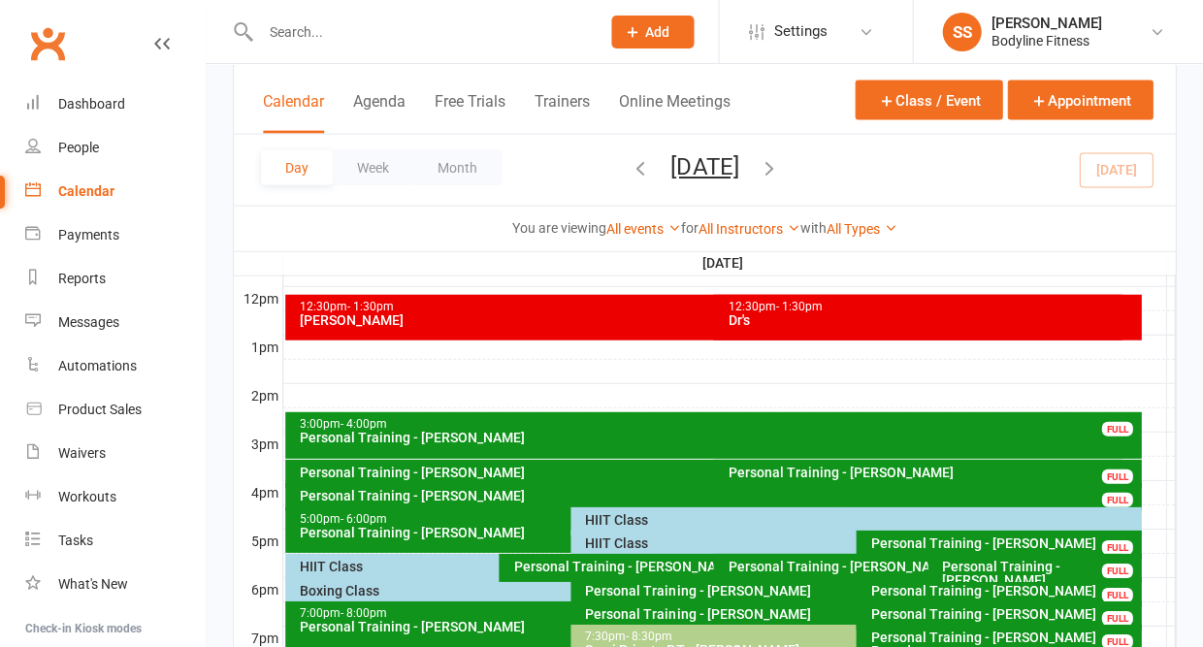
click at [451, 155] on div "Nutrition Session - [PERSON_NAME]" at bounding box center [566, 153] width 534 height 14
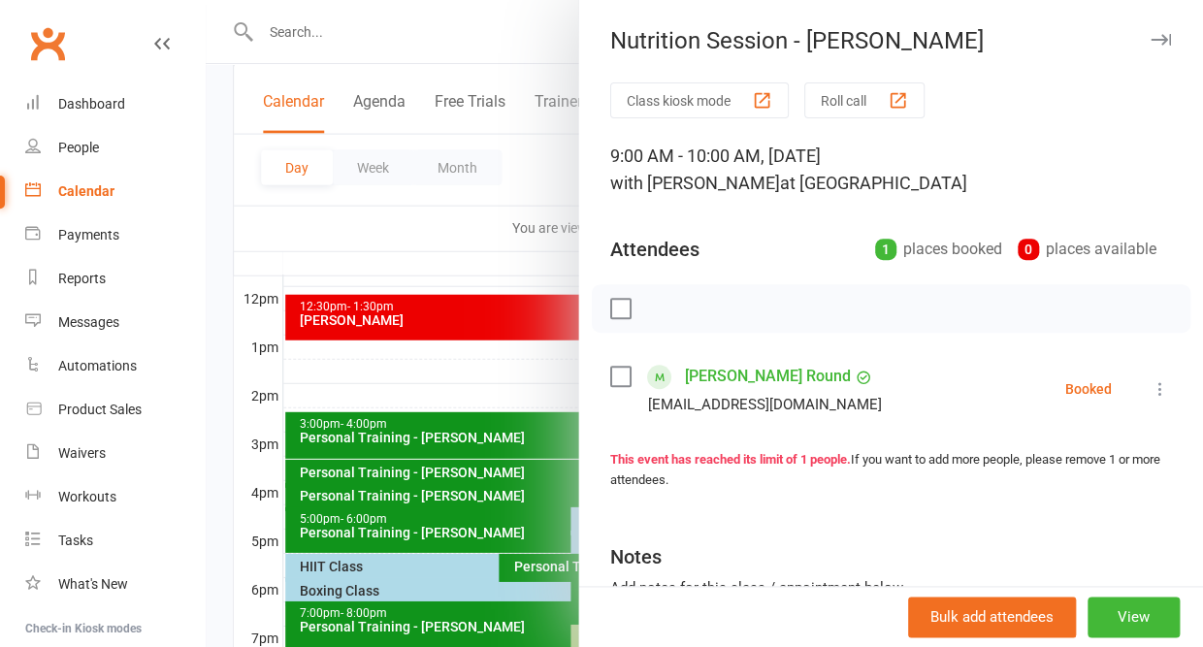
click at [1154, 395] on icon at bounding box center [1160, 388] width 19 height 19
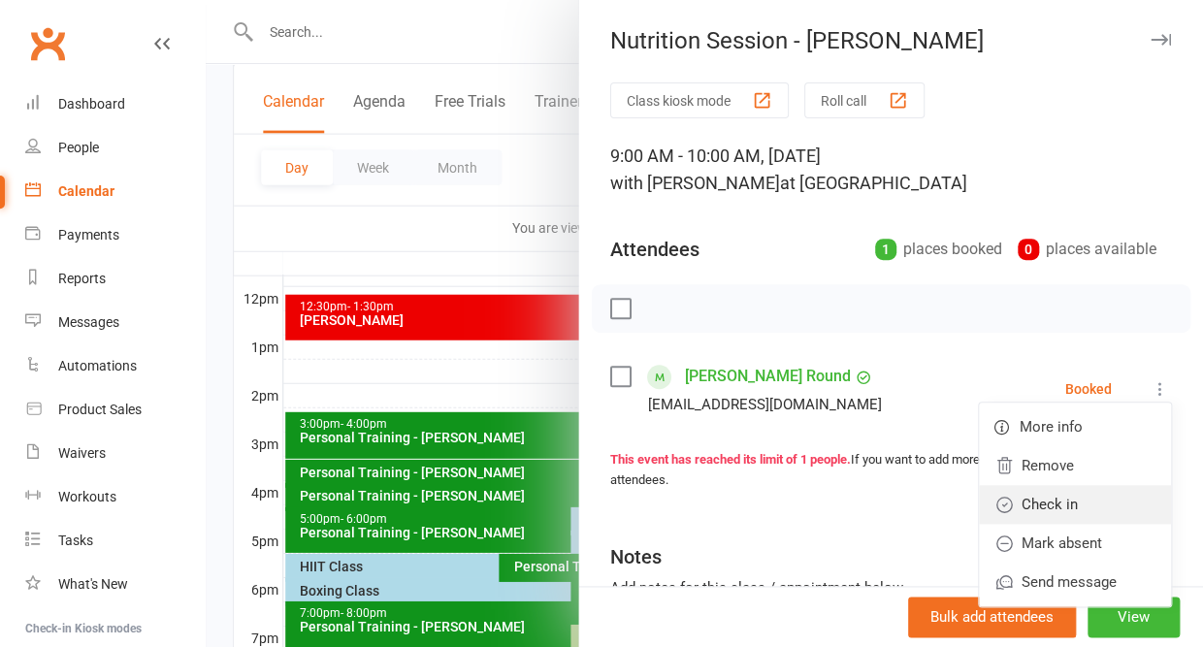
click at [1083, 510] on link "Check in" at bounding box center [1075, 504] width 192 height 39
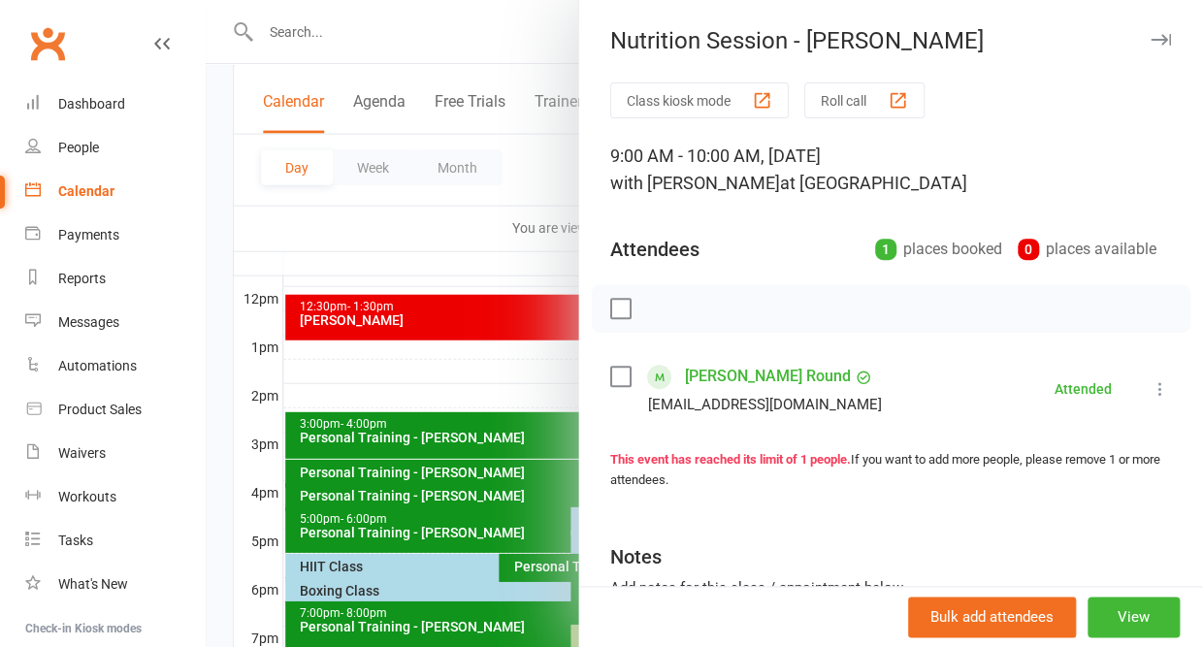
click at [1157, 39] on icon "button" at bounding box center [1161, 40] width 20 height 12
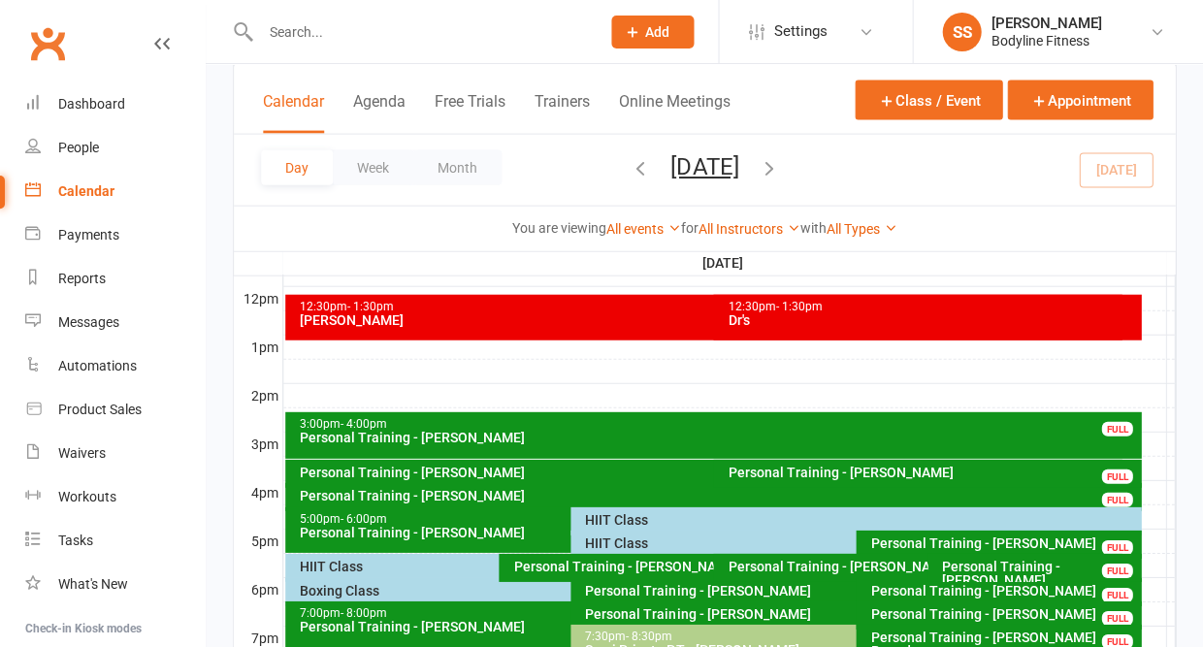
click at [300, 32] on input "text" at bounding box center [420, 31] width 332 height 27
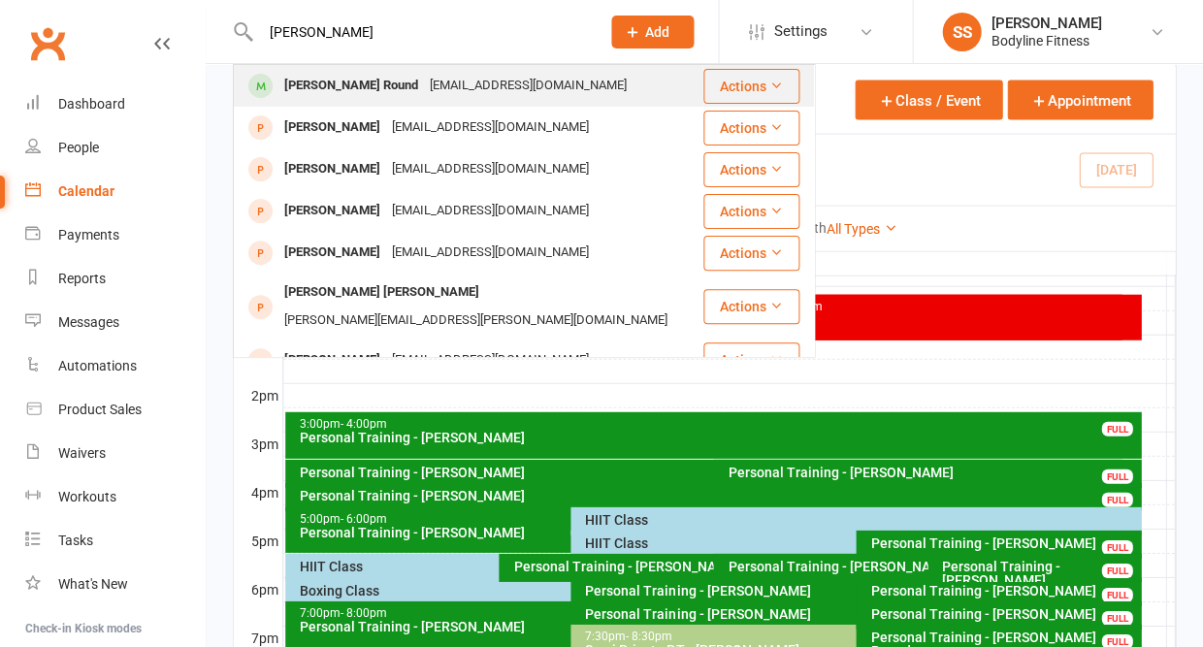
type input "[PERSON_NAME]"
click at [312, 102] on div "[PERSON_NAME] Round [EMAIL_ADDRESS][DOMAIN_NAME]" at bounding box center [468, 86] width 467 height 40
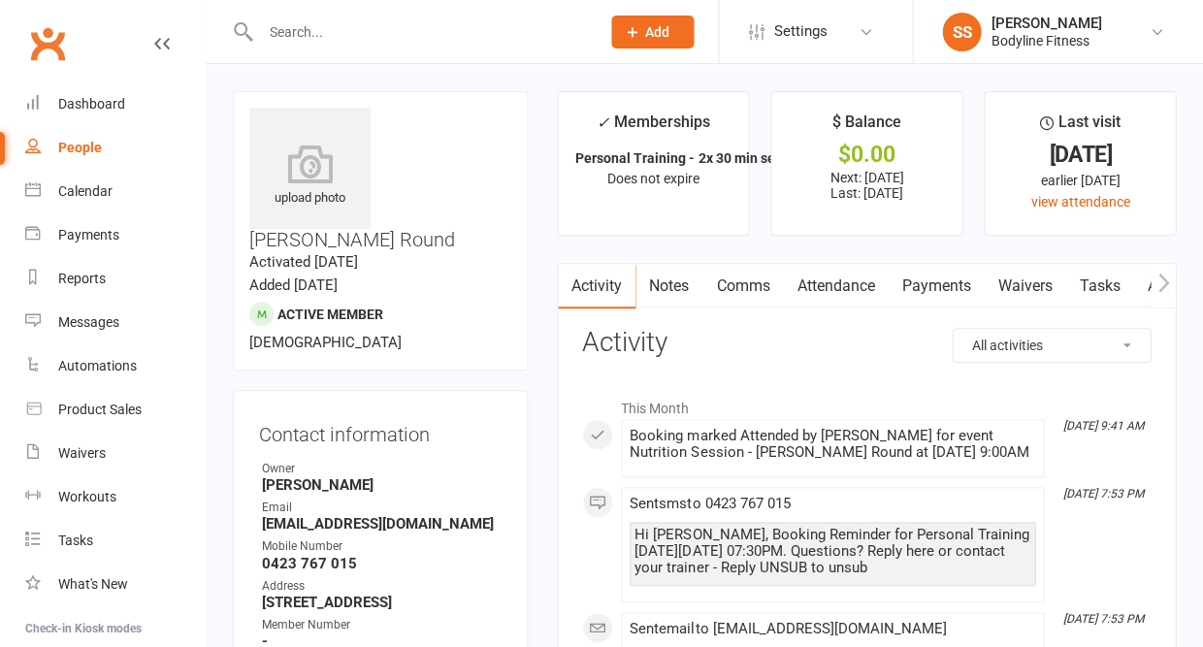
drag, startPoint x: 438, startPoint y: 474, endPoint x: 360, endPoint y: 459, distance: 79.1
click at [360, 499] on li "Email [EMAIL_ADDRESS][DOMAIN_NAME]" at bounding box center [380, 516] width 243 height 34
copy li "[EMAIL_ADDRESS][DOMAIN_NAME]"
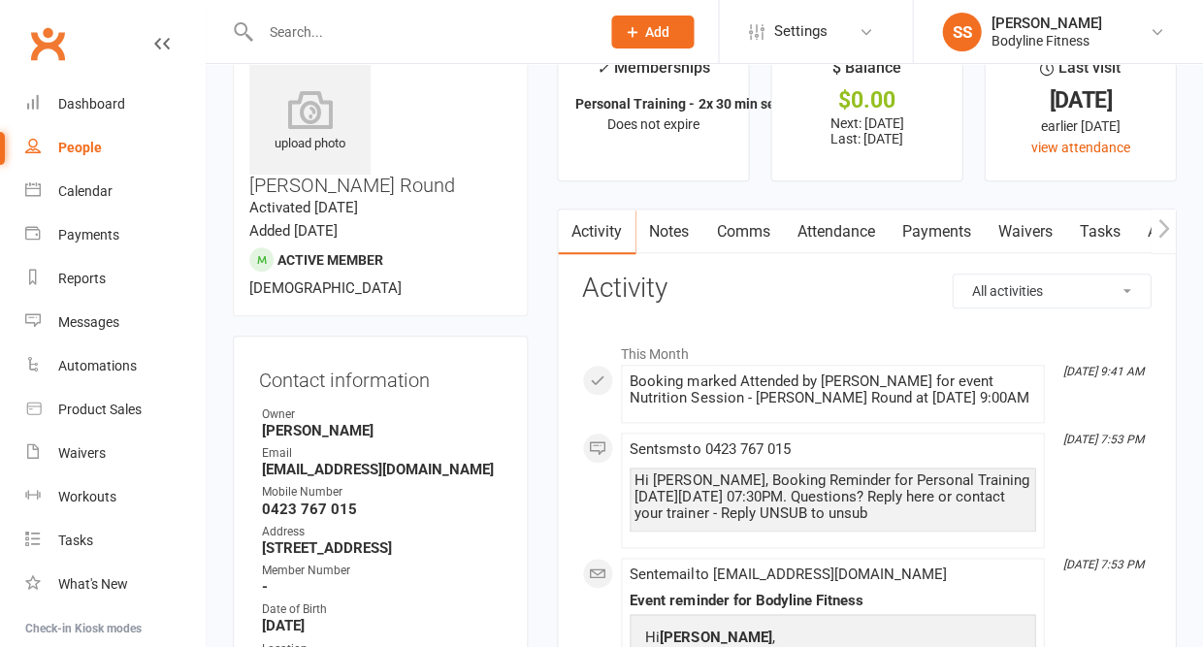
scroll to position [57, 0]
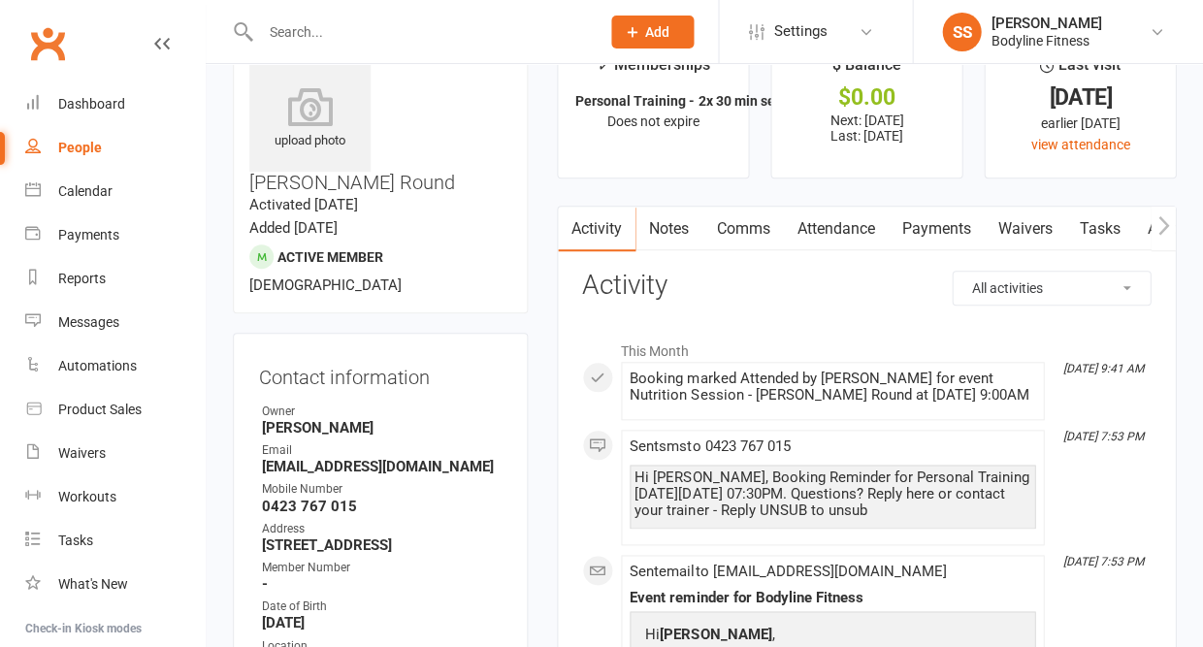
click at [86, 150] on div "People" at bounding box center [80, 148] width 44 height 16
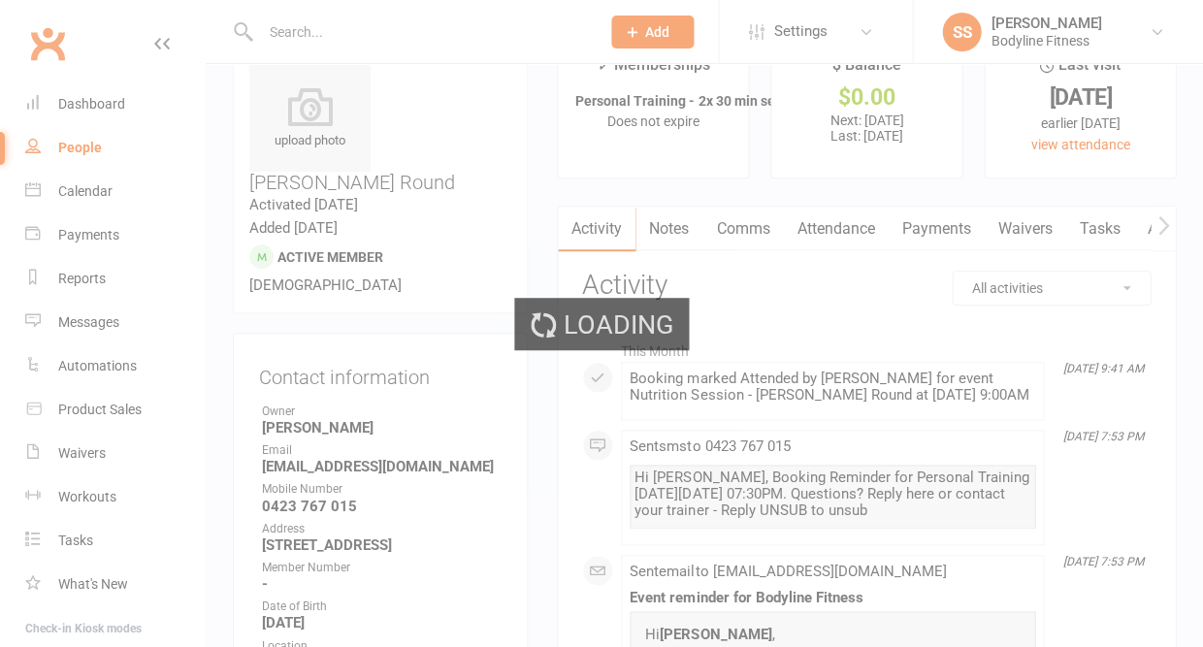
select select "50"
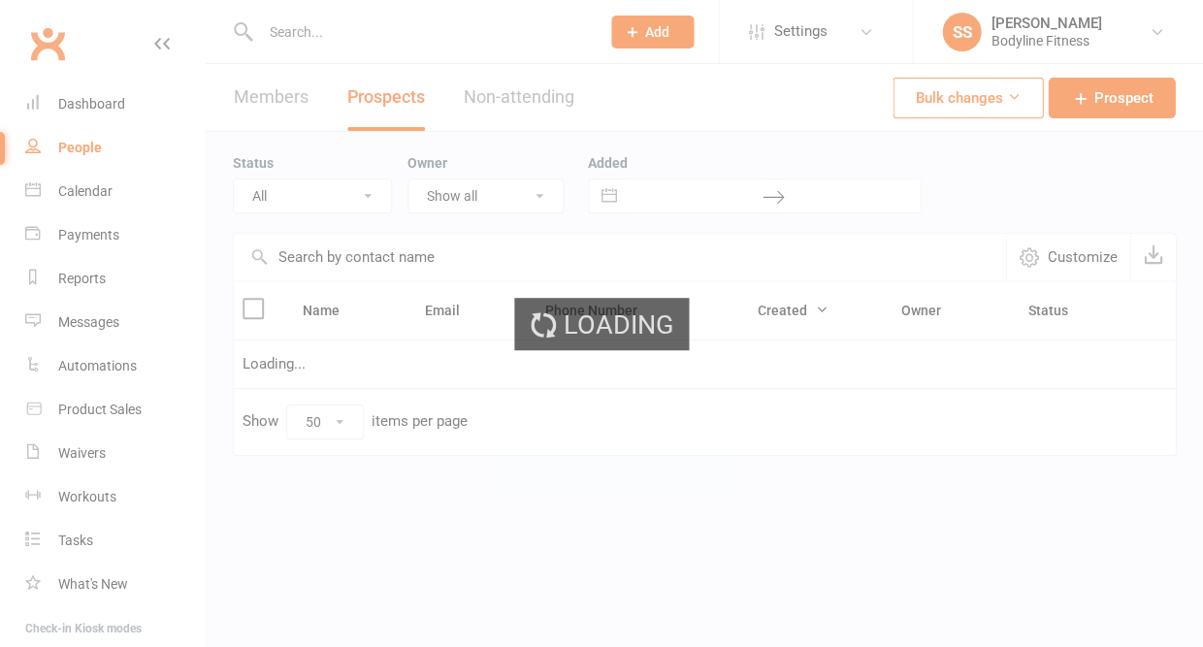
select select "New Lead"
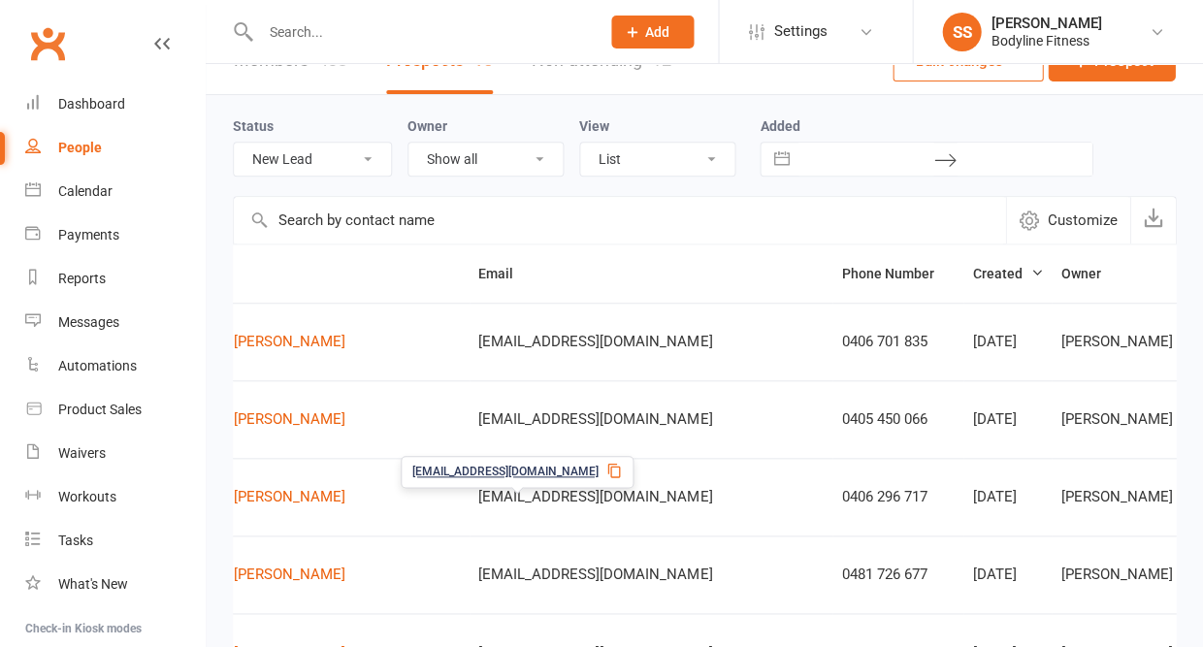
scroll to position [0, 106]
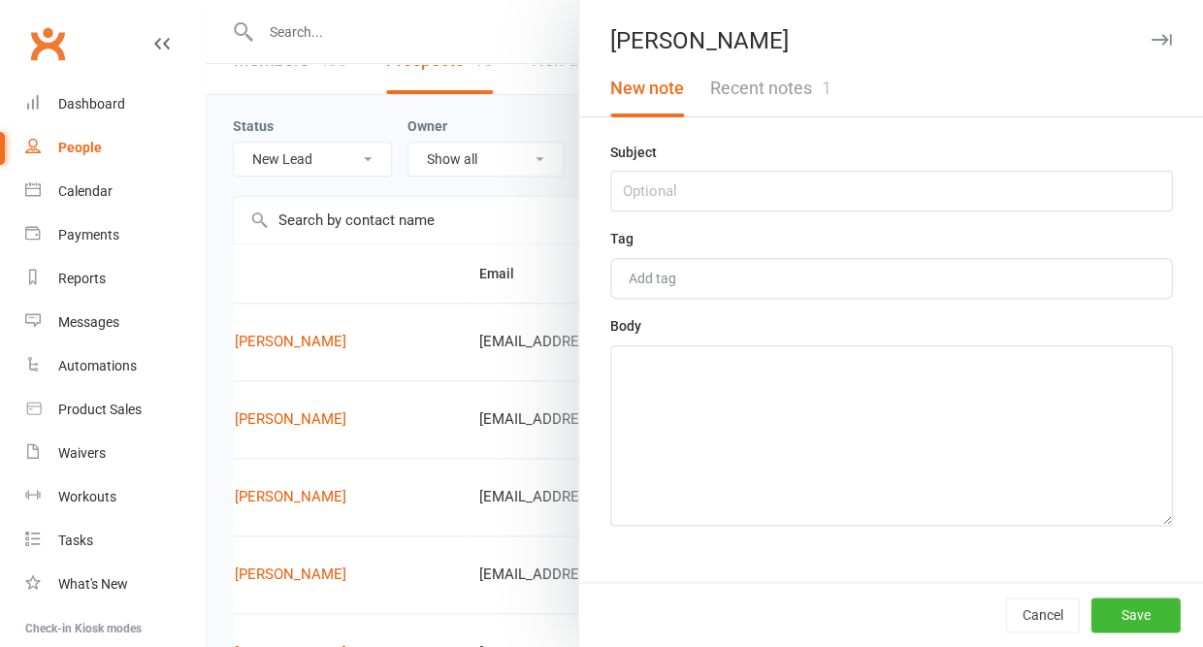
click at [796, 111] on button "Recent notes 1" at bounding box center [770, 88] width 146 height 56
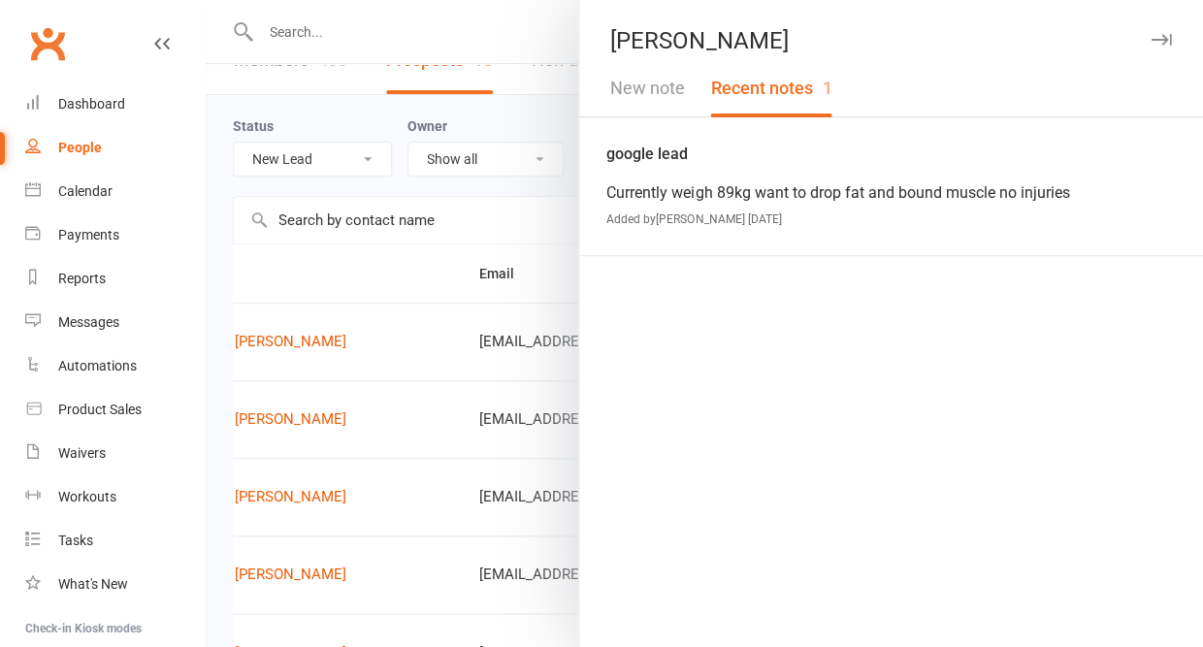
click at [649, 92] on button "New note" at bounding box center [648, 88] width 100 height 56
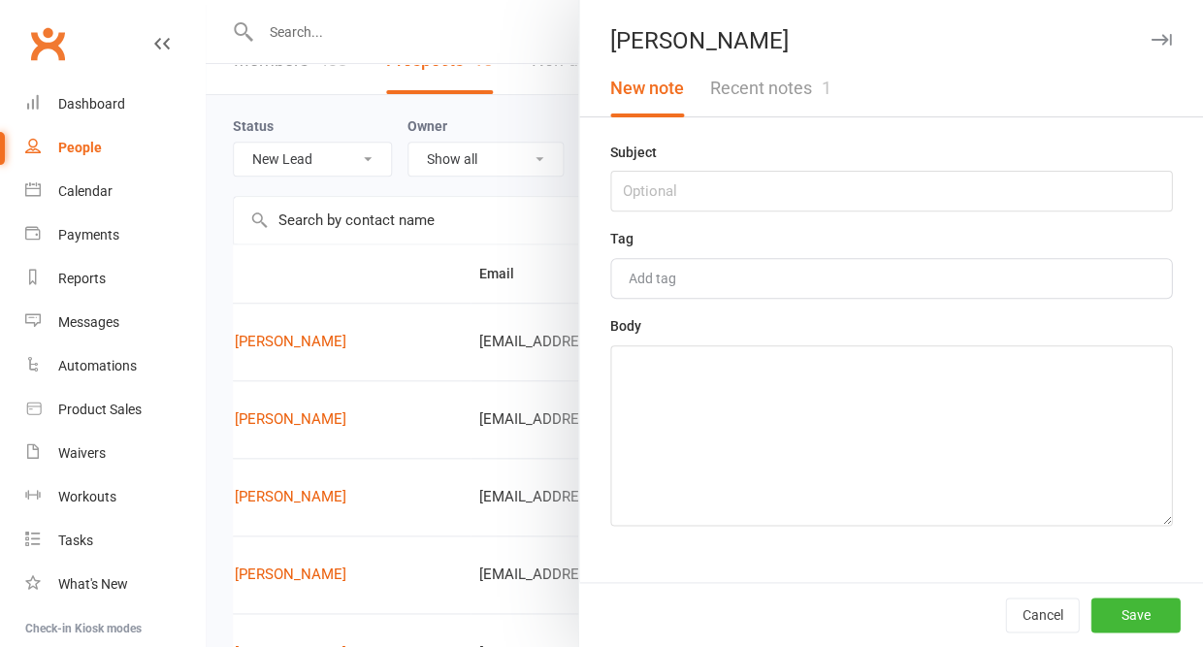
click at [1161, 38] on icon "button" at bounding box center [1161, 40] width 20 height 12
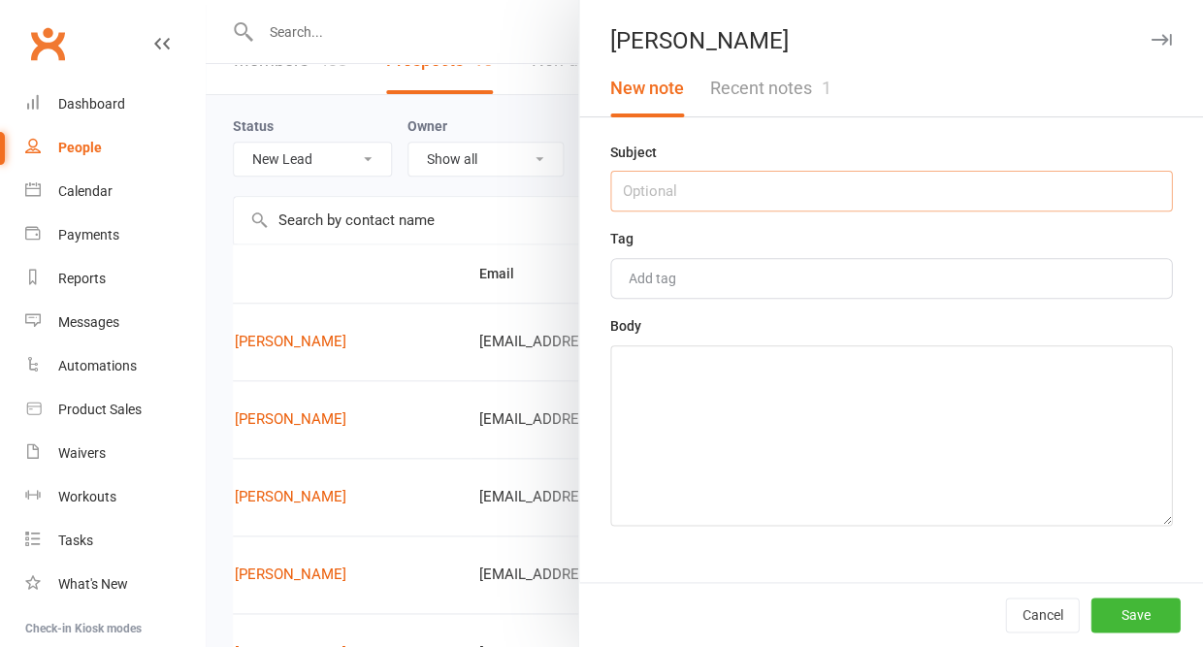
click at [844, 186] on input "text" at bounding box center [891, 191] width 562 height 41
type input "11/8 - no answer"
click at [875, 421] on textarea at bounding box center [891, 435] width 562 height 180
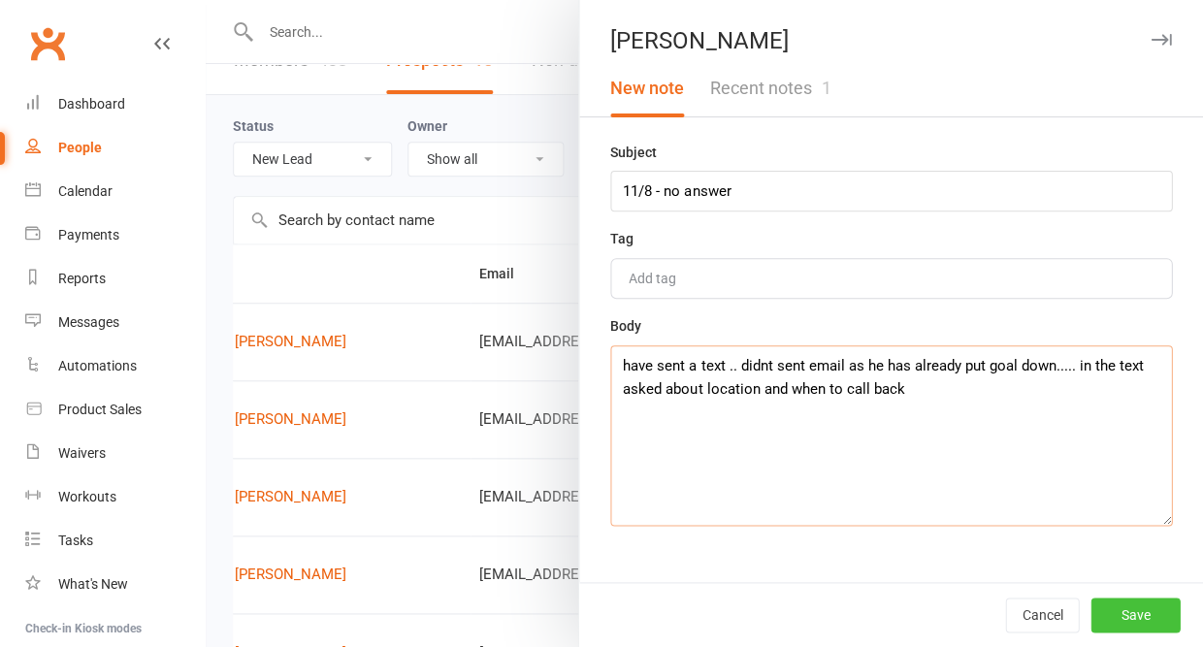
type textarea "have sent a text .. didnt sent email as he has already put goal down..... in th…"
click at [1140, 611] on button "Save" at bounding box center [1134, 615] width 89 height 35
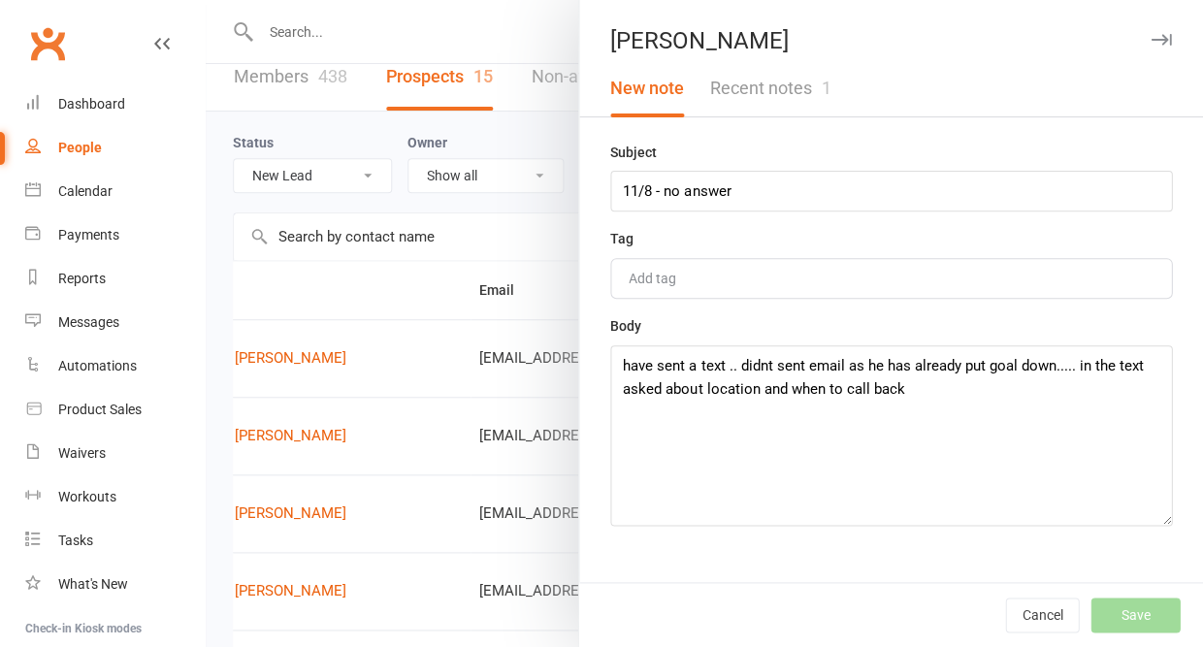
scroll to position [19, 0]
click at [1157, 39] on icon "button" at bounding box center [1161, 40] width 20 height 12
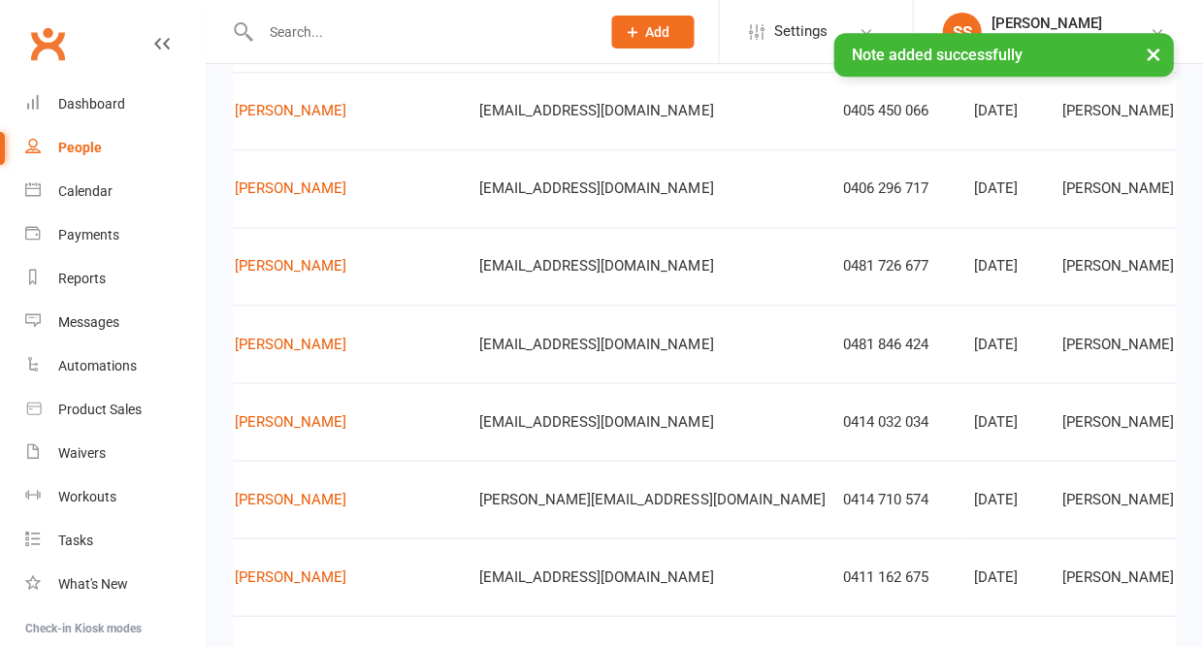
scroll to position [347, 0]
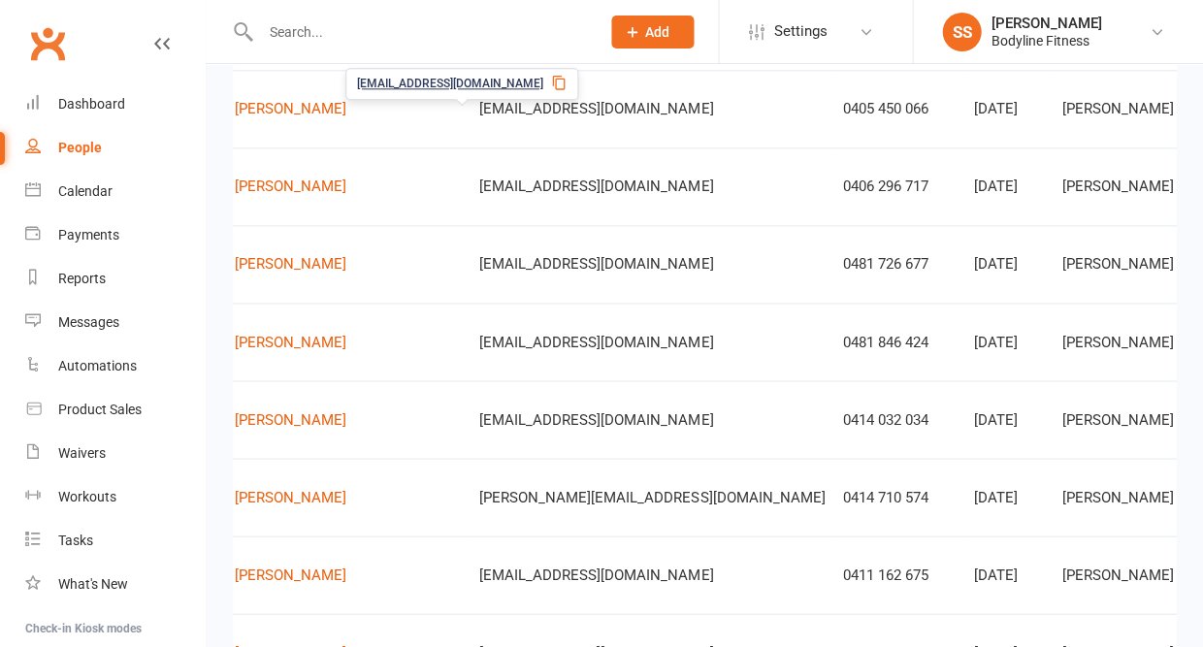
drag, startPoint x: 536, startPoint y: 114, endPoint x: 379, endPoint y: 127, distance: 156.8
click at [379, 127] on tr "J [PERSON_NAME] [EMAIL_ADDRESS][DOMAIN_NAME] 0405 450 066 [DATE] [PERSON_NAME] …" at bounding box center [776, 109] width 1297 height 78
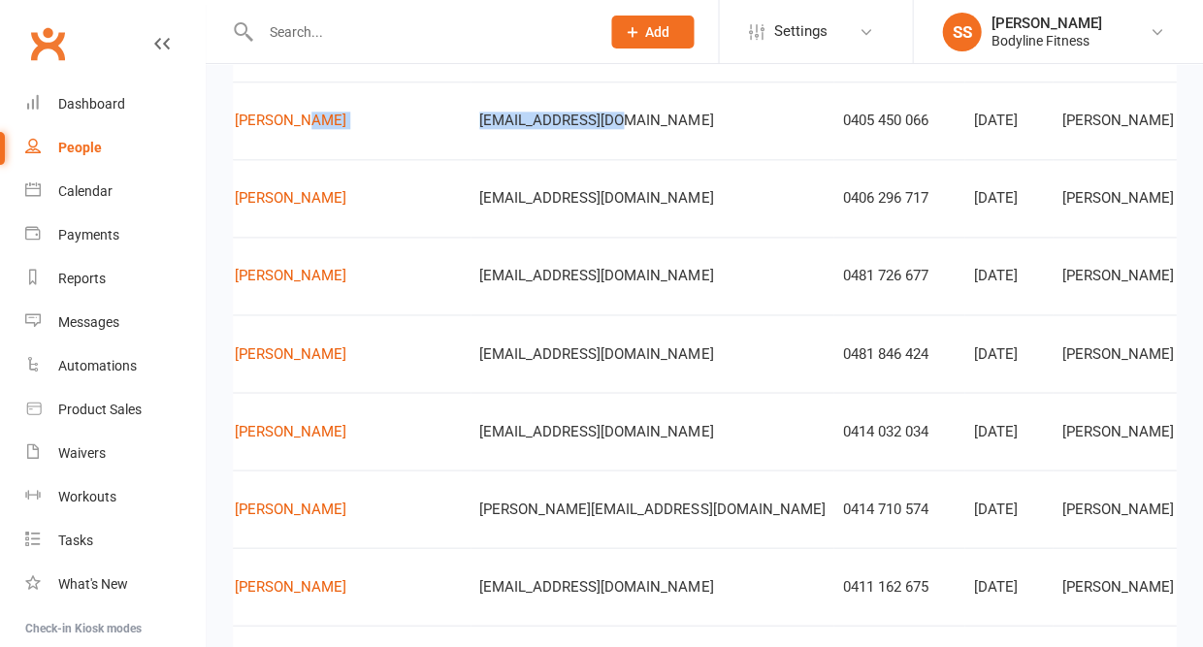
scroll to position [335, 0]
click at [471, 139] on td "[EMAIL_ADDRESS][DOMAIN_NAME]" at bounding box center [652, 121] width 363 height 78
drag, startPoint x: 537, startPoint y: 129, endPoint x: 392, endPoint y: 139, distance: 145.8
click at [479, 130] on div "[EMAIL_ADDRESS][DOMAIN_NAME]" at bounding box center [651, 122] width 345 height 16
copy span "[EMAIL_ADDRESS][DOMAIN_NAME]"
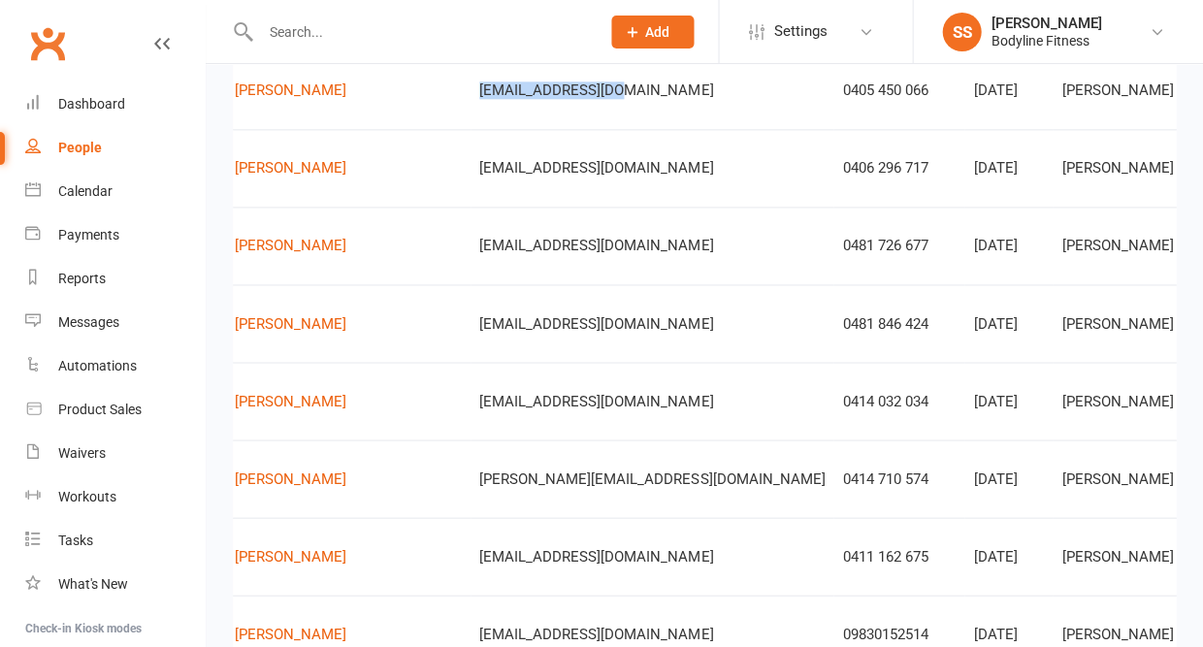
scroll to position [366, 0]
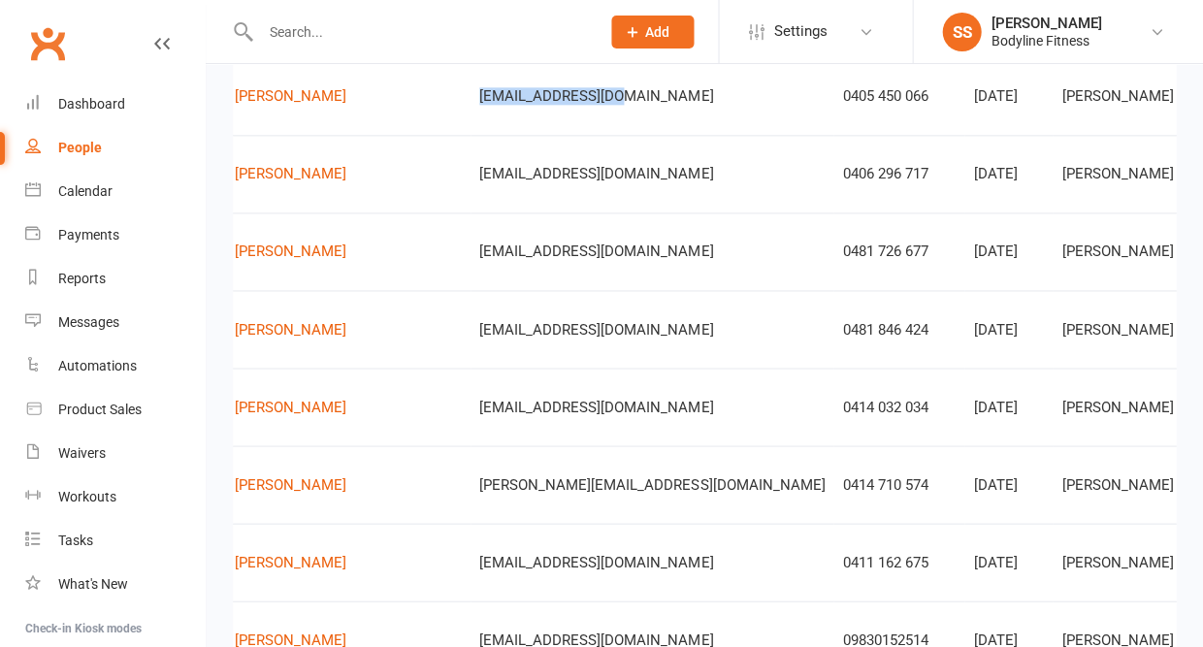
scroll to position [353, 0]
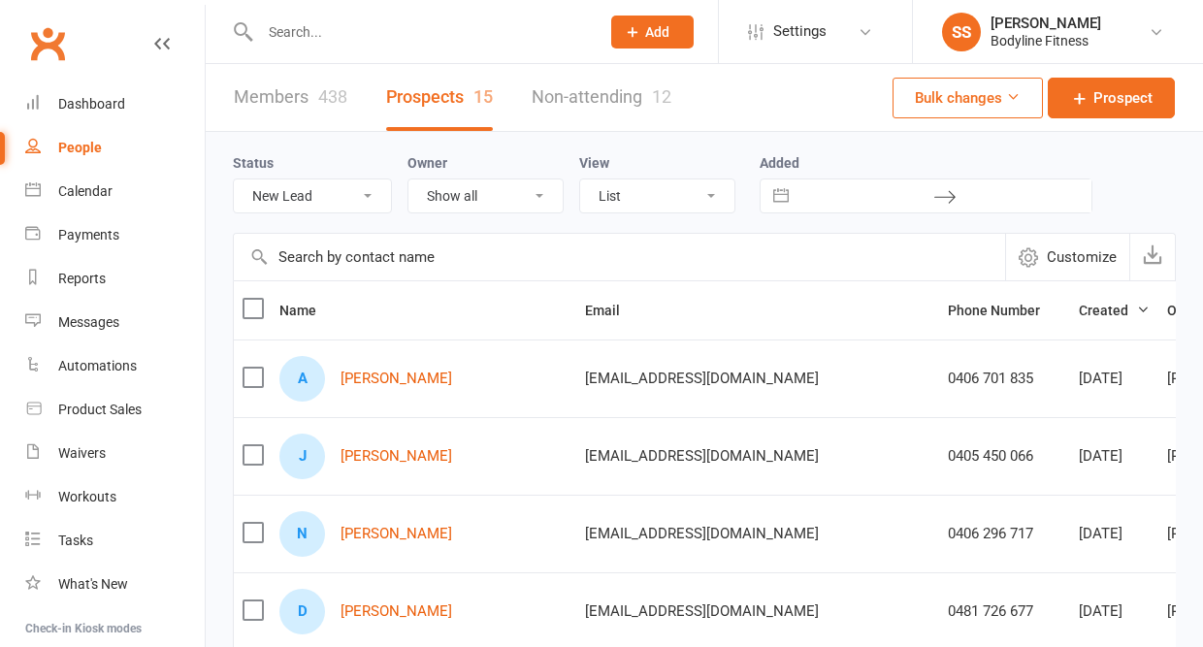
select select "New Lead"
select select "50"
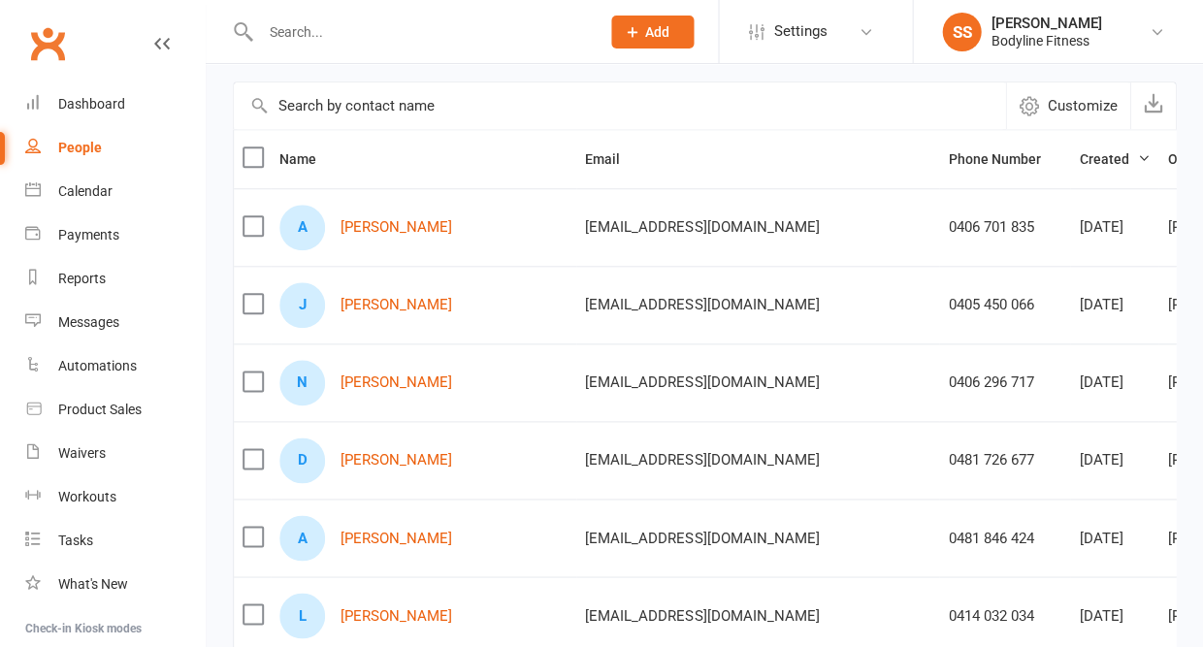
scroll to position [165, 0]
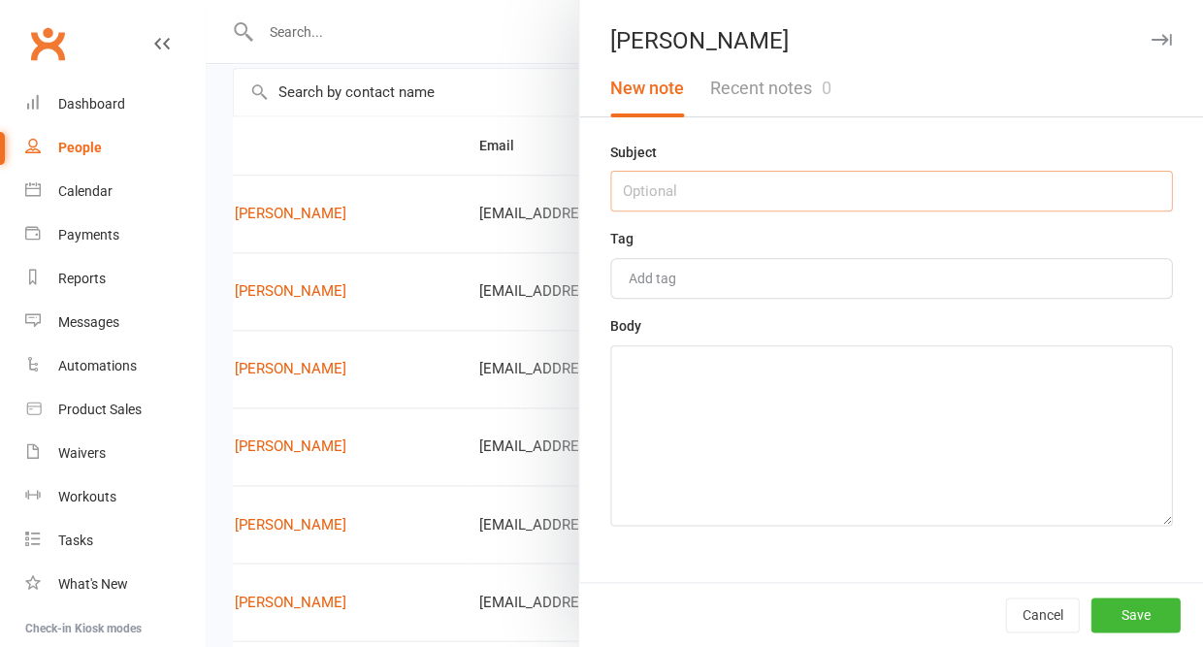
click at [864, 203] on input "text" at bounding box center [891, 191] width 562 height 41
type input "11/8 - no answer"
click at [826, 493] on textarea at bounding box center [891, 435] width 562 height 180
type textarea "b"
type textarea "voicemail, text and email sent"
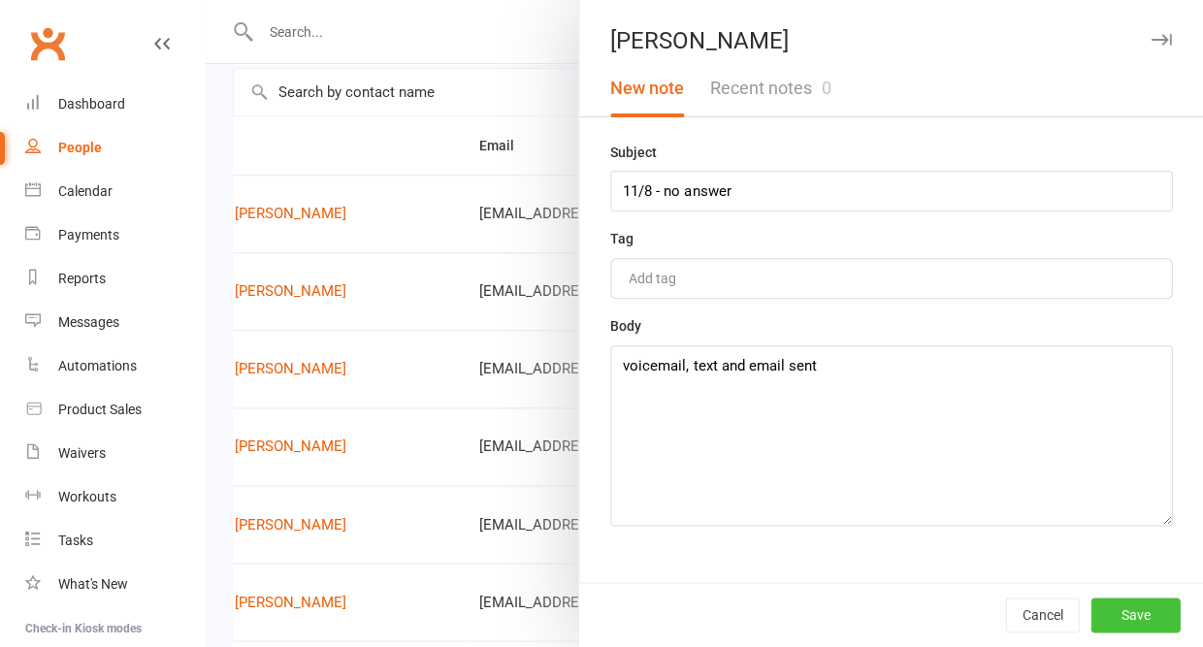
click at [1137, 608] on button "Save" at bounding box center [1134, 615] width 89 height 35
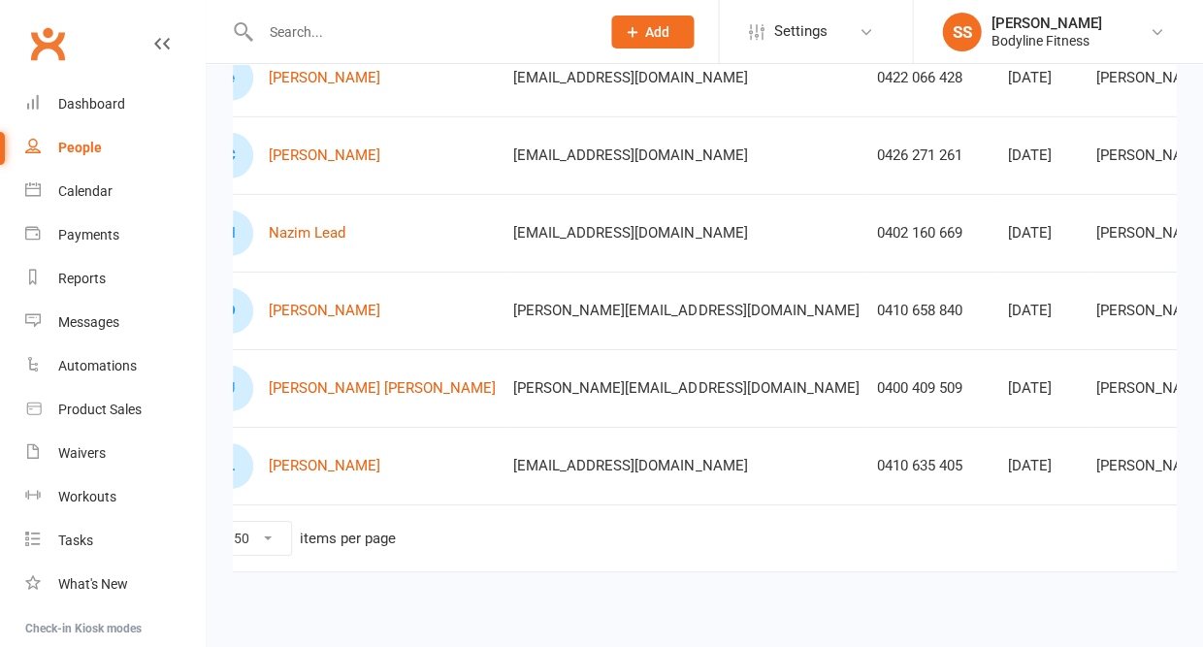
scroll to position [0, 103]
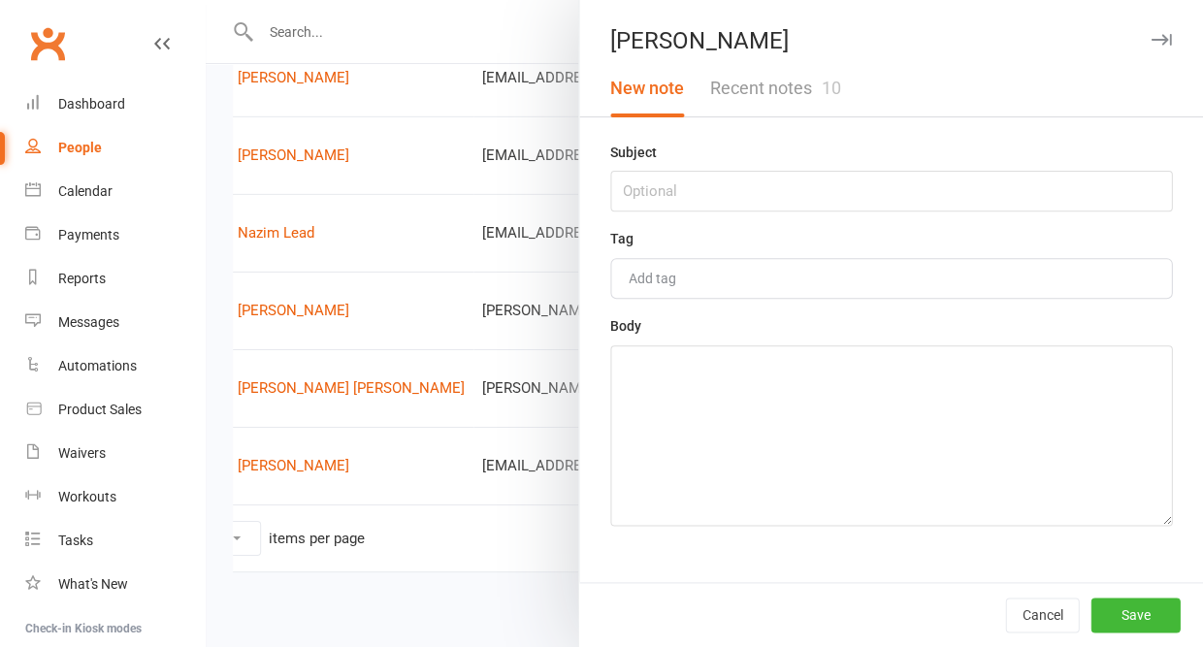
click at [779, 90] on button "Recent notes 10" at bounding box center [775, 88] width 156 height 56
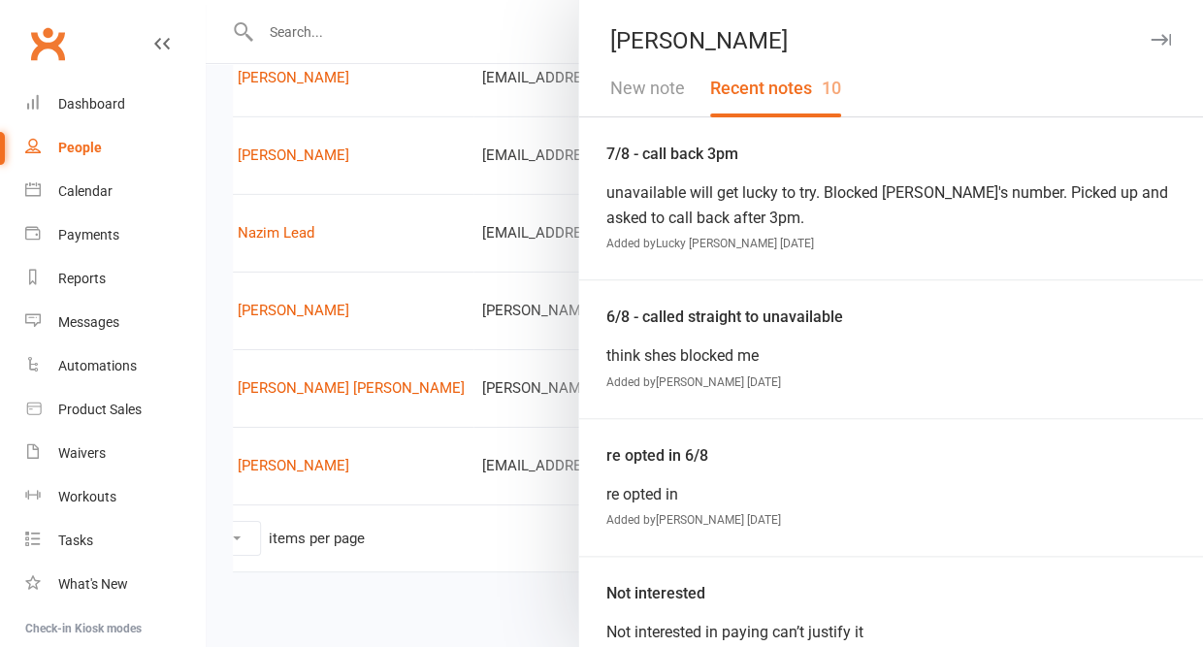
click at [1163, 41] on icon "button" at bounding box center [1161, 40] width 20 height 12
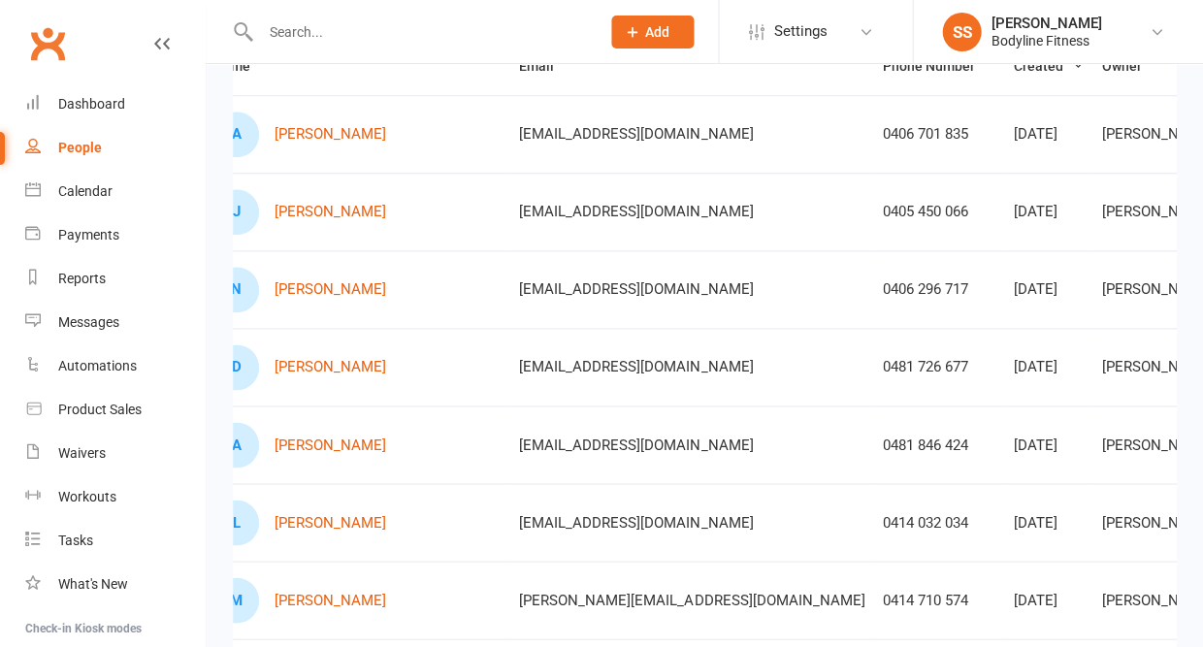
scroll to position [237, 0]
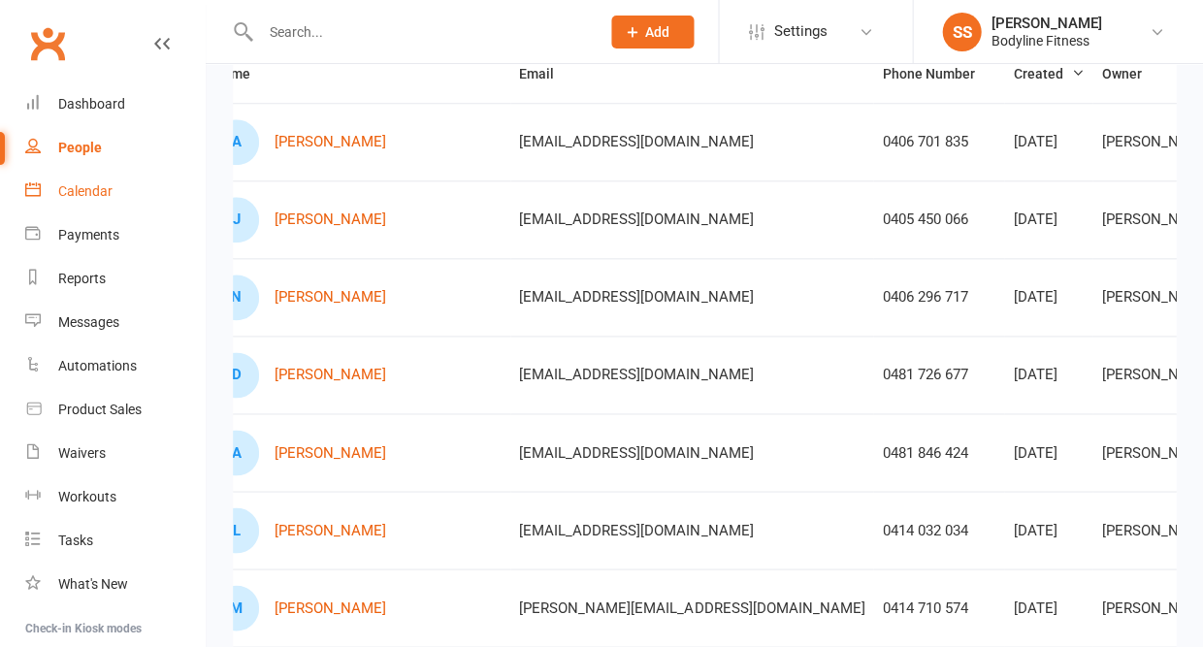
click at [98, 192] on div "Calendar" at bounding box center [85, 191] width 54 height 16
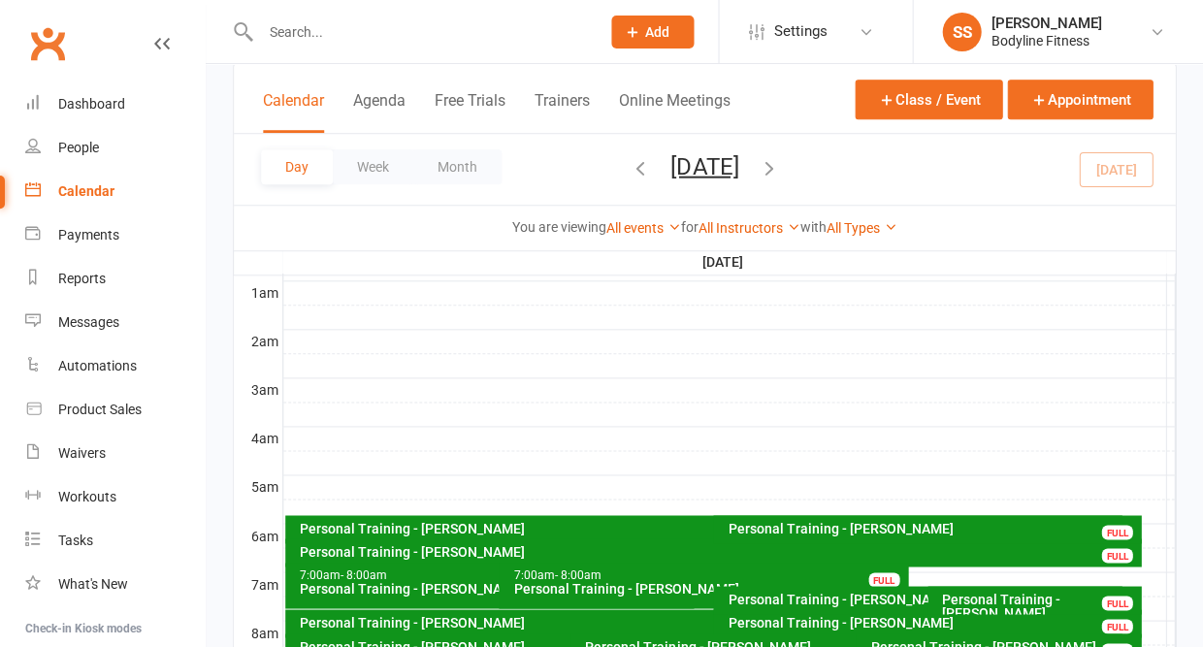
scroll to position [161, 0]
click at [750, 220] on link "All Instructors" at bounding box center [749, 228] width 102 height 16
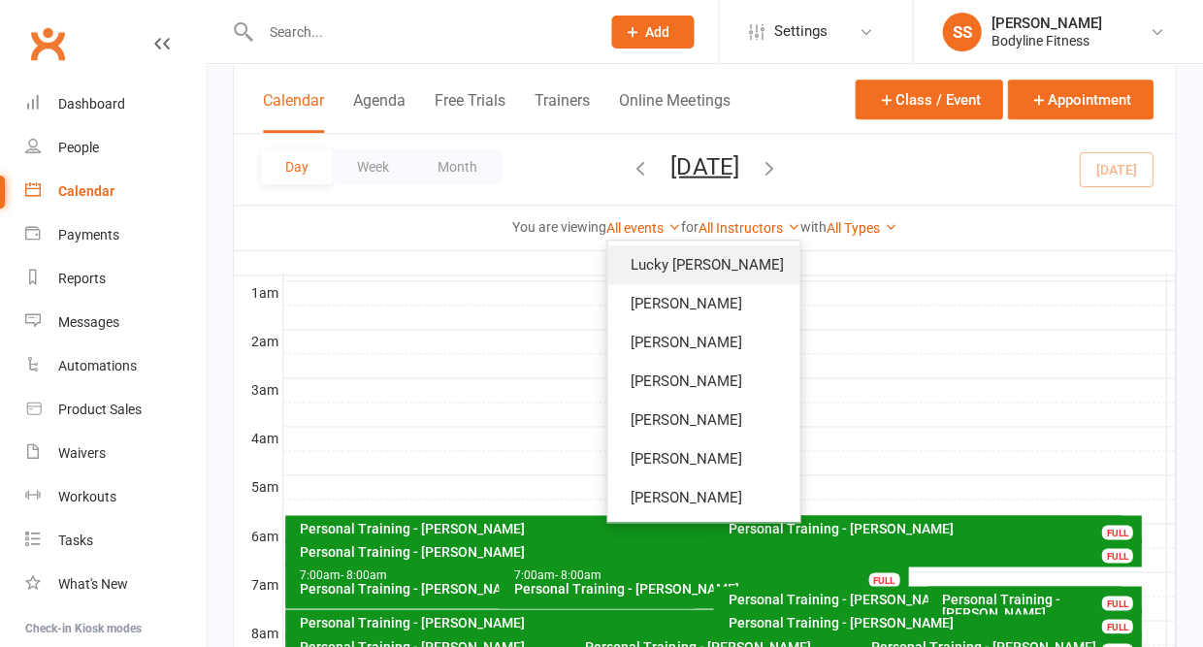
click at [695, 245] on link "Lucky [PERSON_NAME]" at bounding box center [703, 264] width 192 height 39
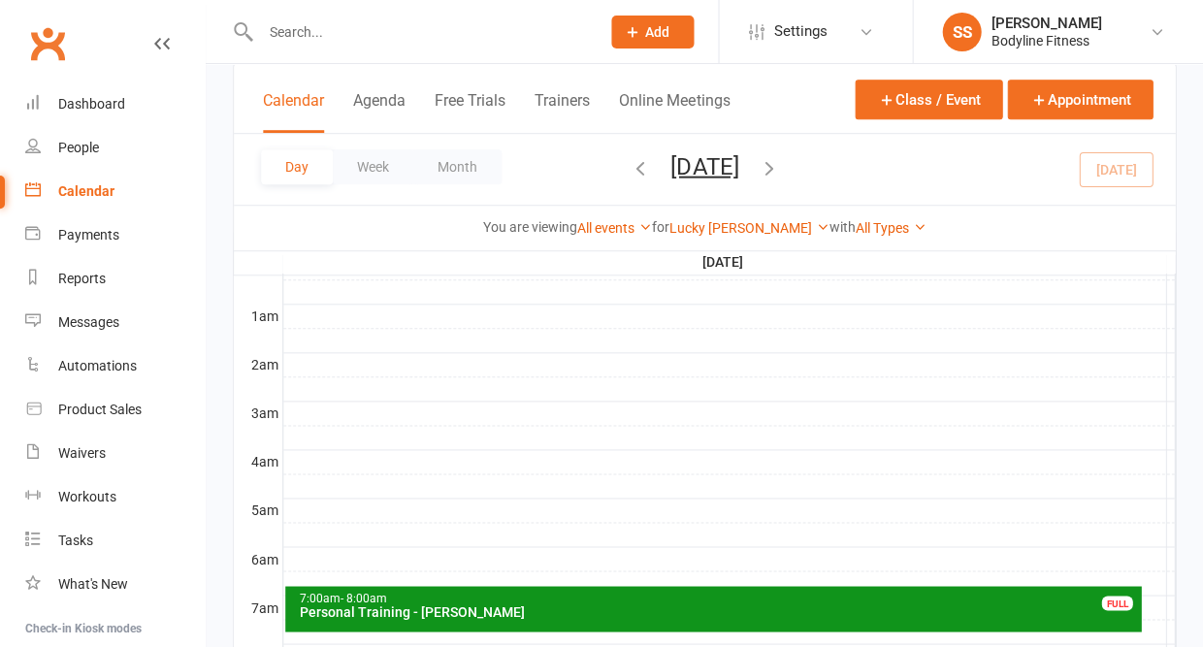
scroll to position [133, 0]
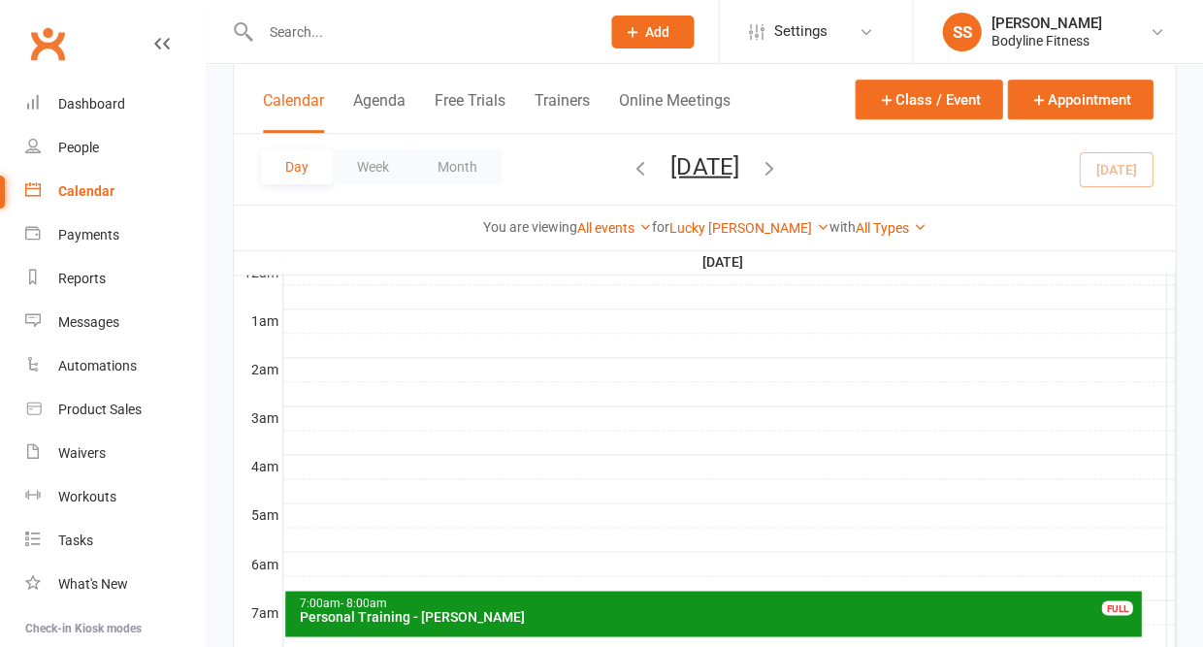
click at [779, 156] on icon "button" at bounding box center [768, 166] width 21 height 21
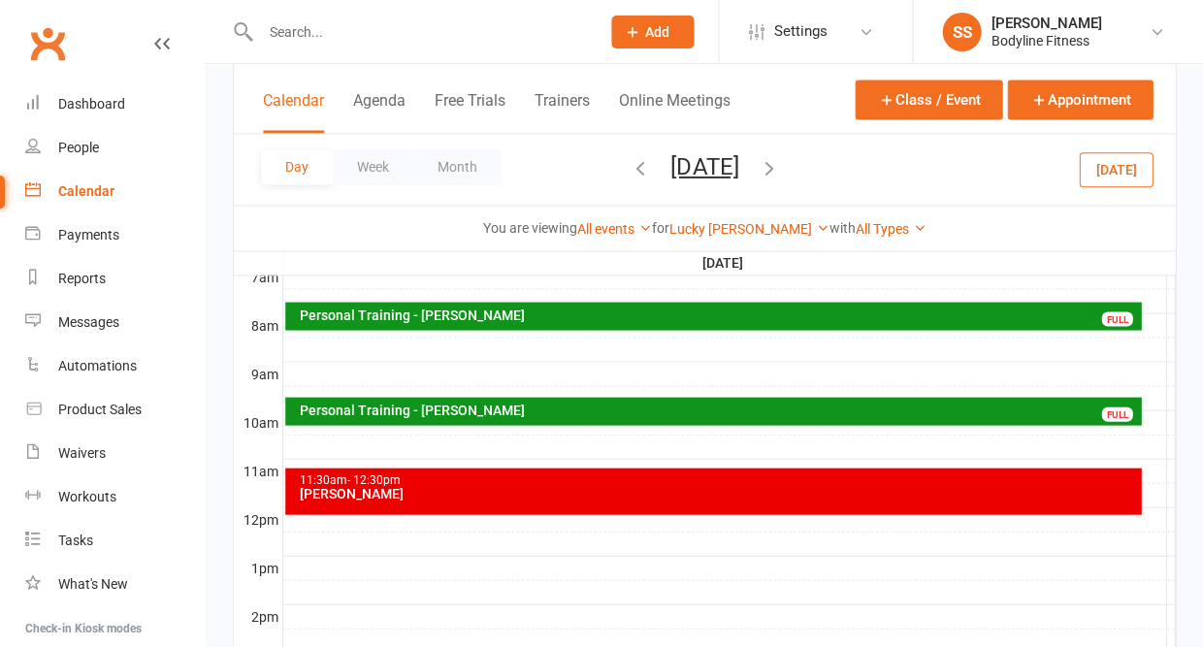
scroll to position [469, 0]
click at [478, 409] on div "Personal Training - Silvanna Athanasiadis" at bounding box center [718, 410] width 838 height 14
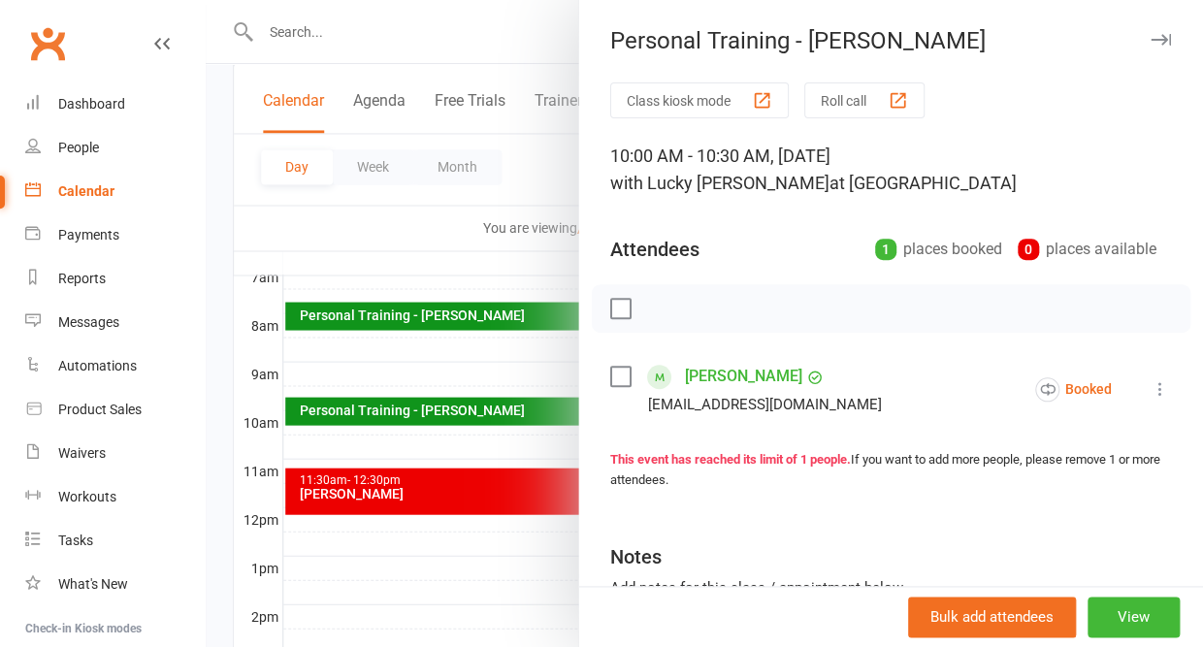
click at [1167, 34] on icon "button" at bounding box center [1161, 40] width 20 height 12
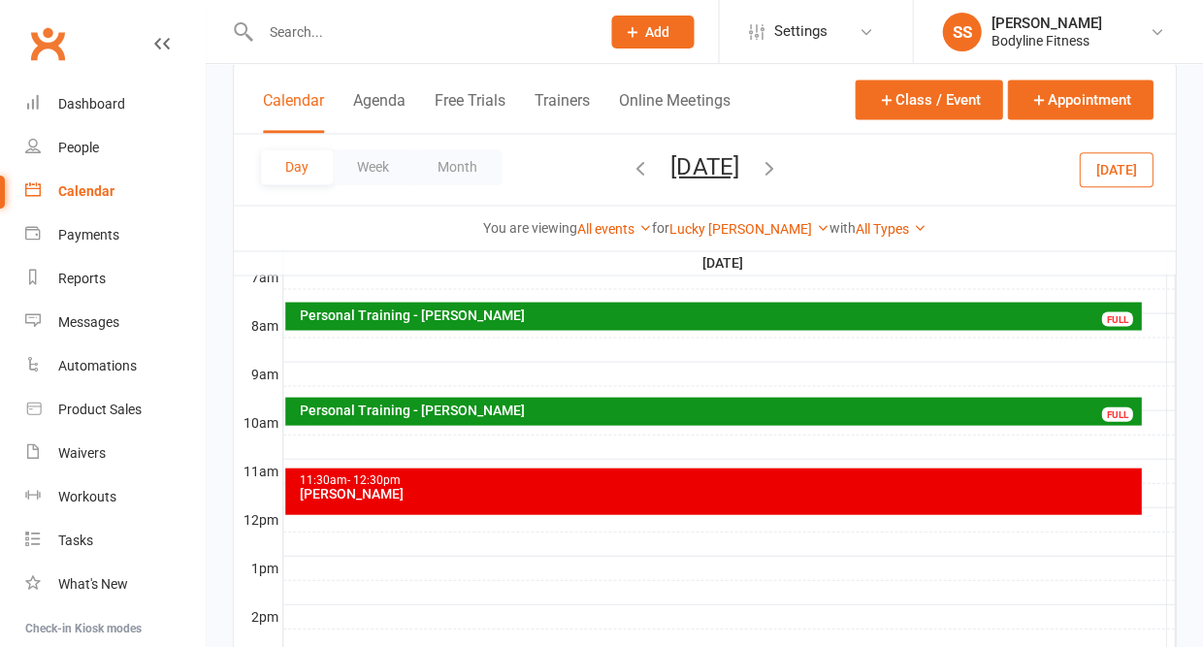
click at [347, 316] on div "Personal Training - Peter Bain" at bounding box center [718, 315] width 838 height 14
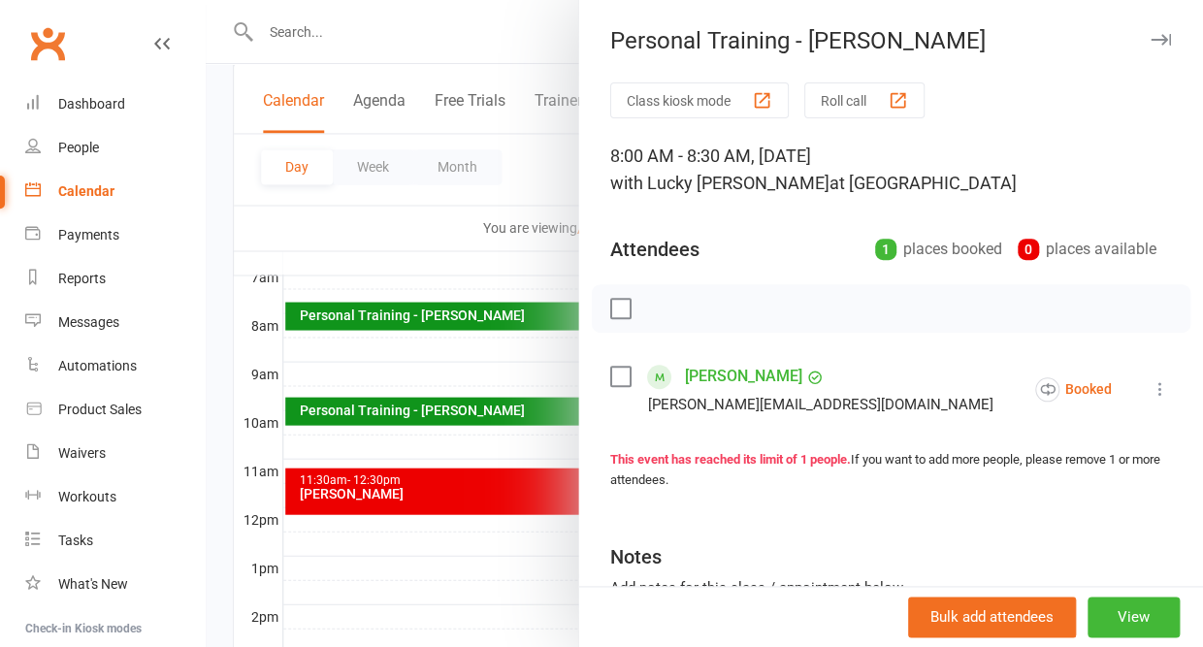
click at [1155, 37] on icon "button" at bounding box center [1161, 40] width 20 height 12
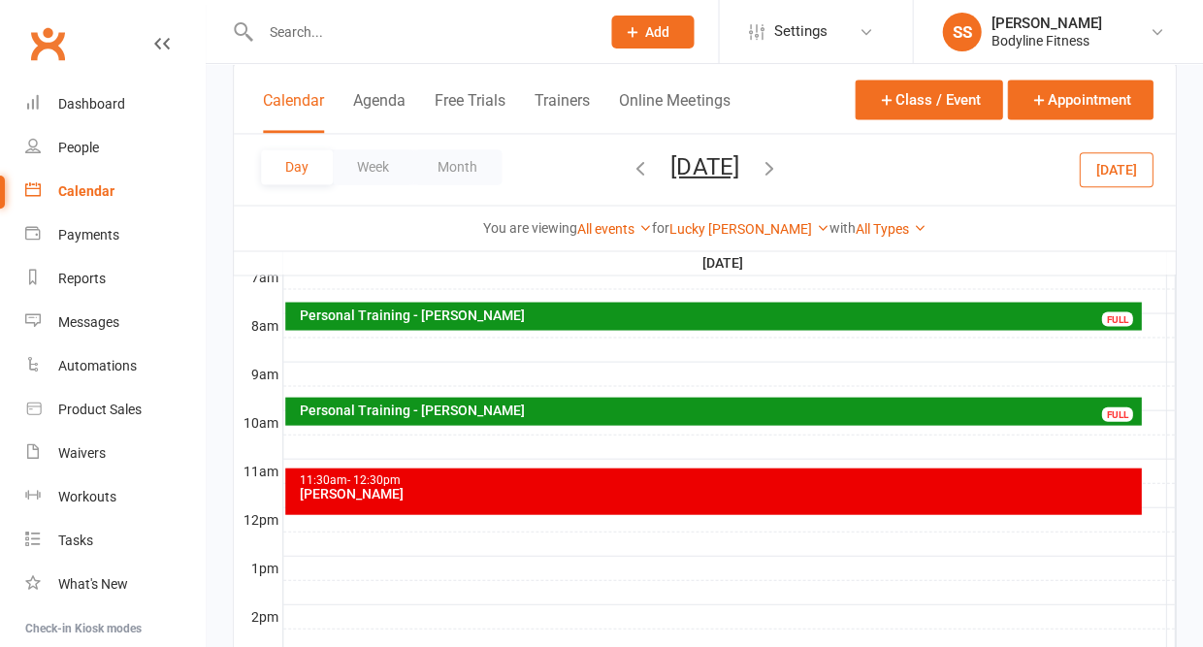
click at [381, 410] on div "Personal Training - Silvanna Athanasiadis" at bounding box center [718, 410] width 838 height 14
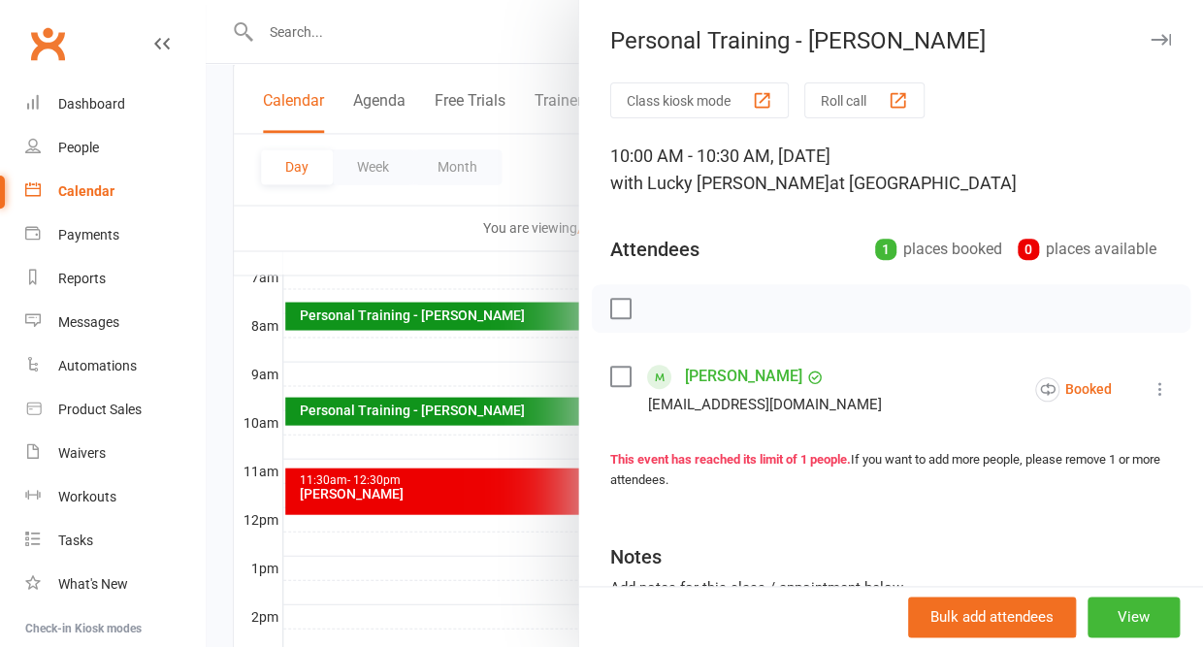
click at [1153, 37] on icon "button" at bounding box center [1161, 40] width 20 height 12
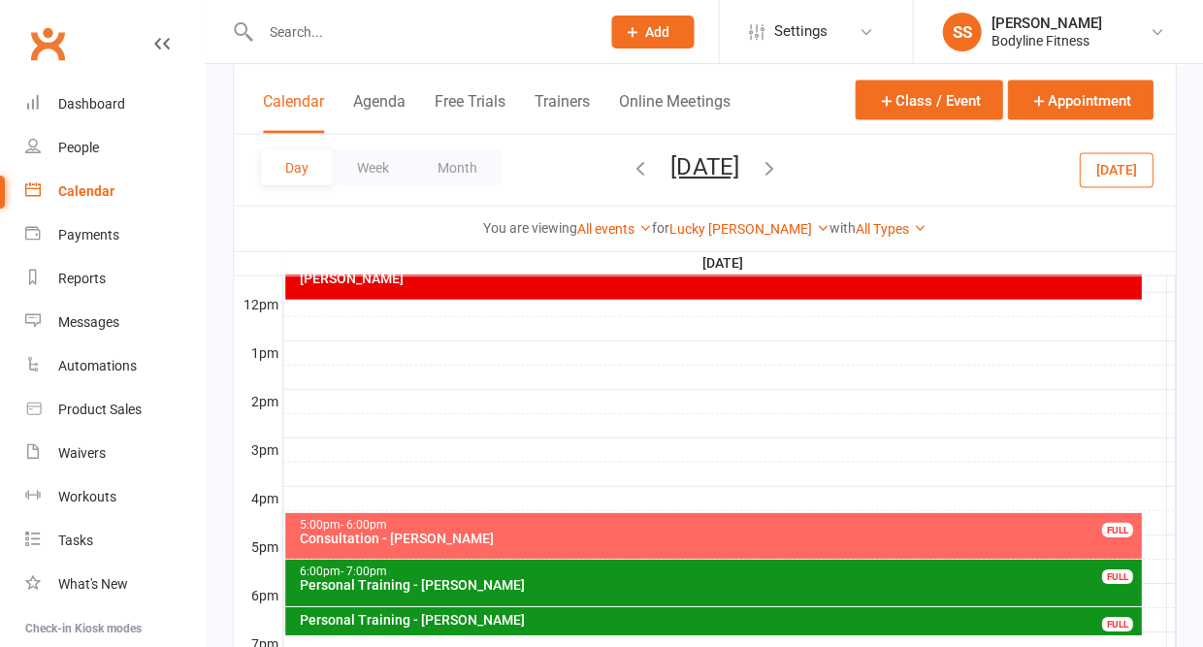
scroll to position [685, 0]
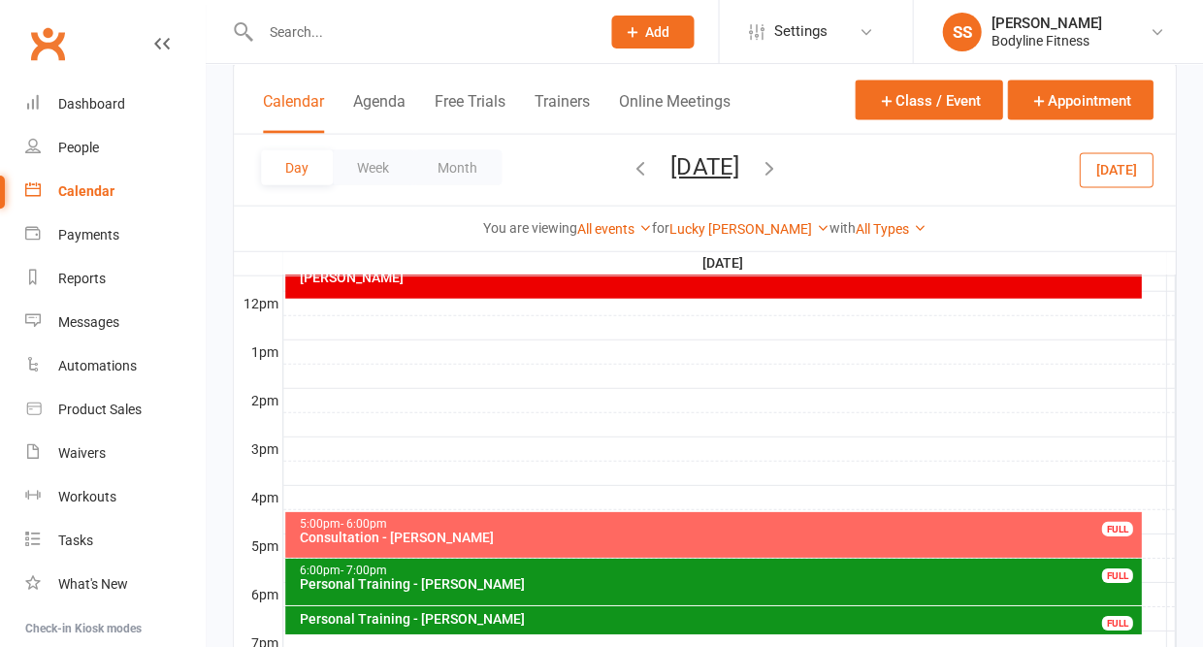
click at [367, 525] on span "- 6:00pm" at bounding box center [364, 523] width 47 height 14
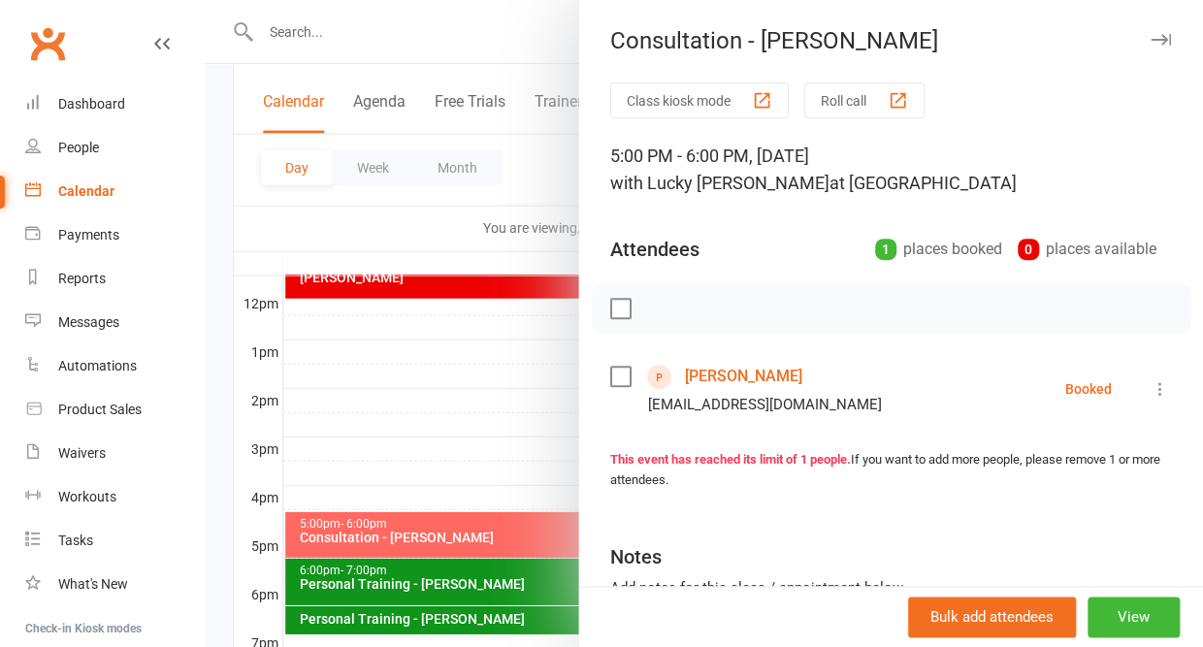
click at [1158, 36] on icon "button" at bounding box center [1161, 40] width 20 height 12
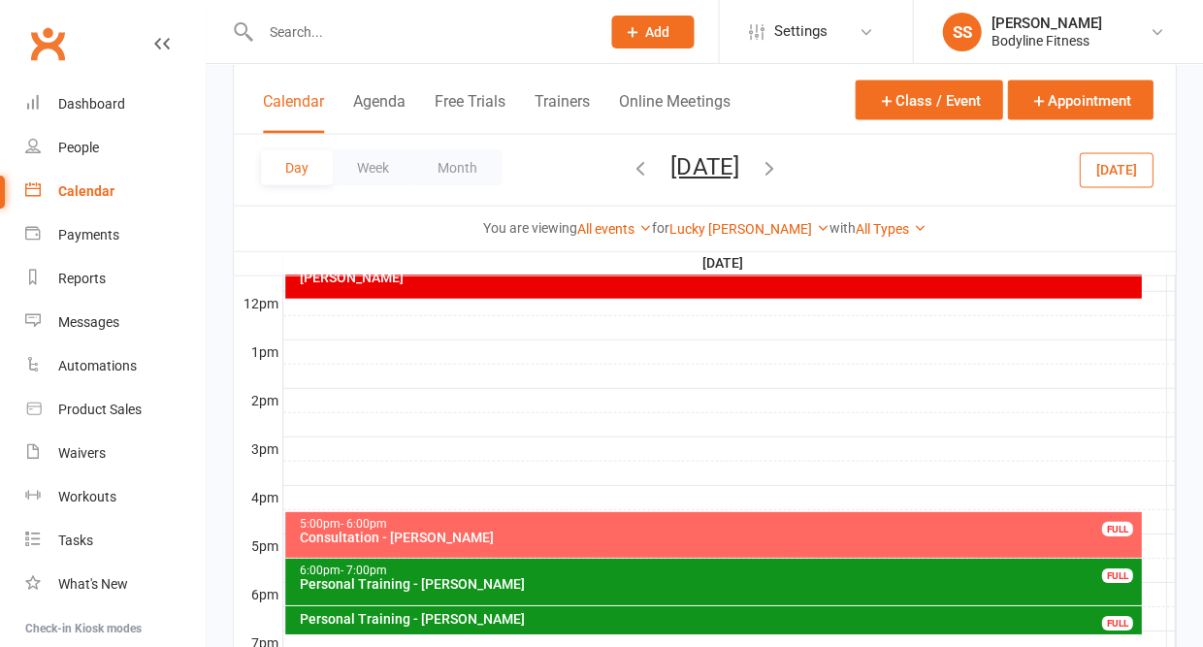
click at [382, 465] on div at bounding box center [729, 472] width 892 height 23
click at [381, 421] on button "Add Appointment" at bounding box center [393, 420] width 113 height 23
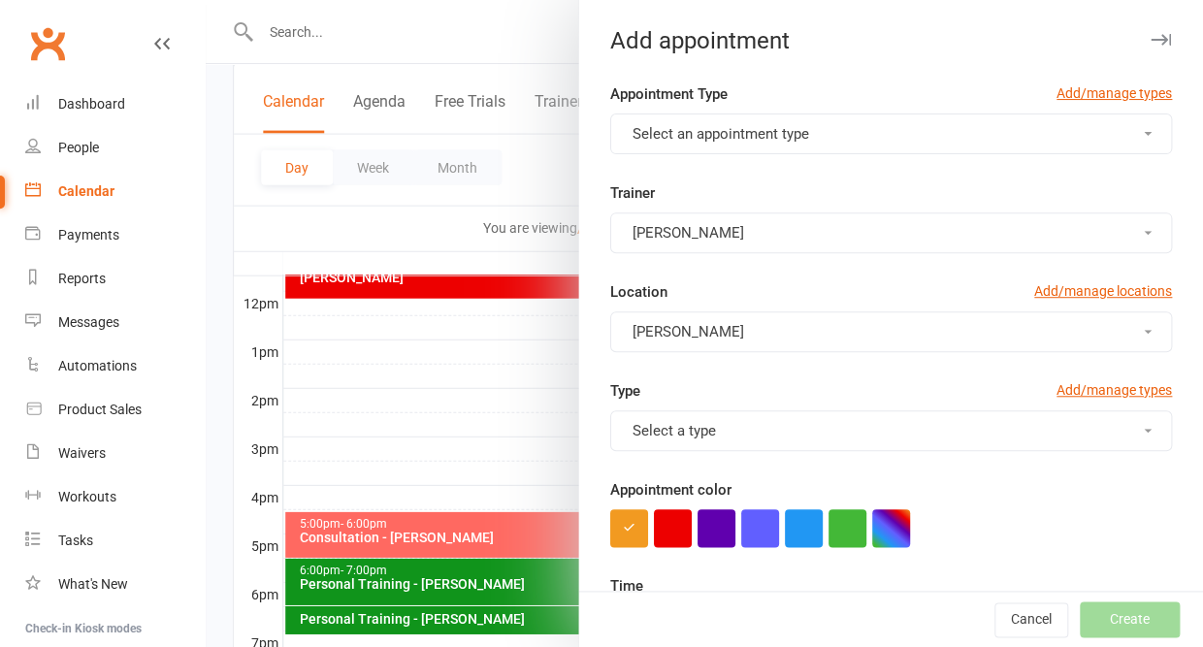
click at [808, 136] on button "Select an appointment type" at bounding box center [891, 134] width 562 height 41
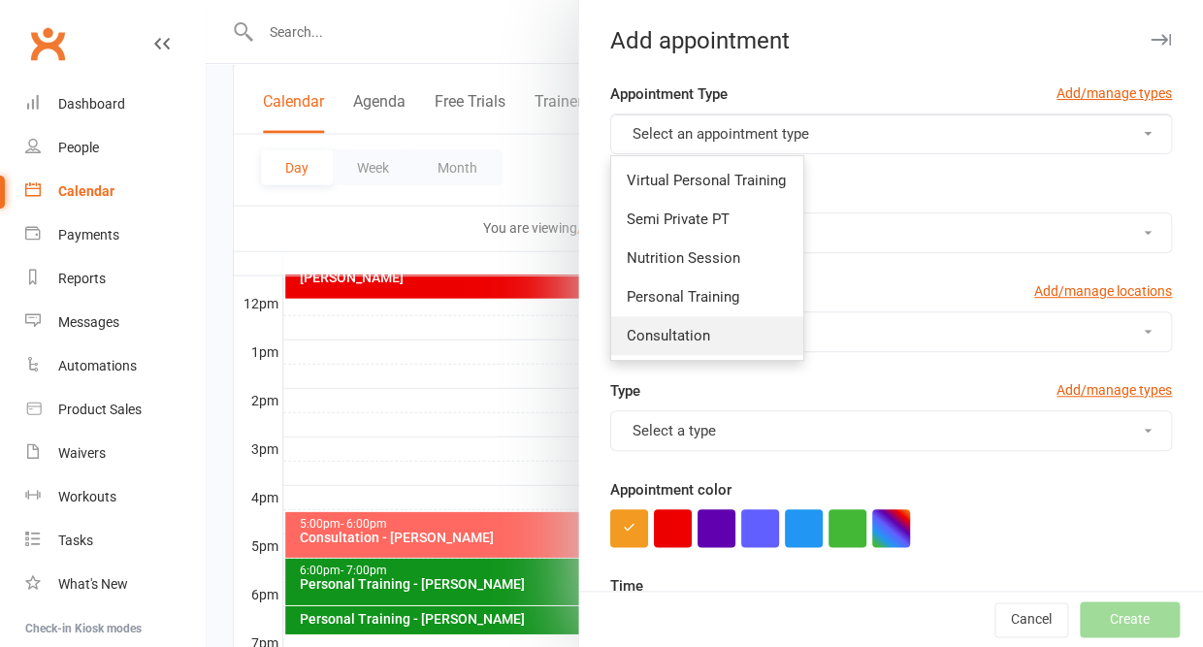
click at [686, 338] on span "Consultation" at bounding box center [668, 335] width 83 height 17
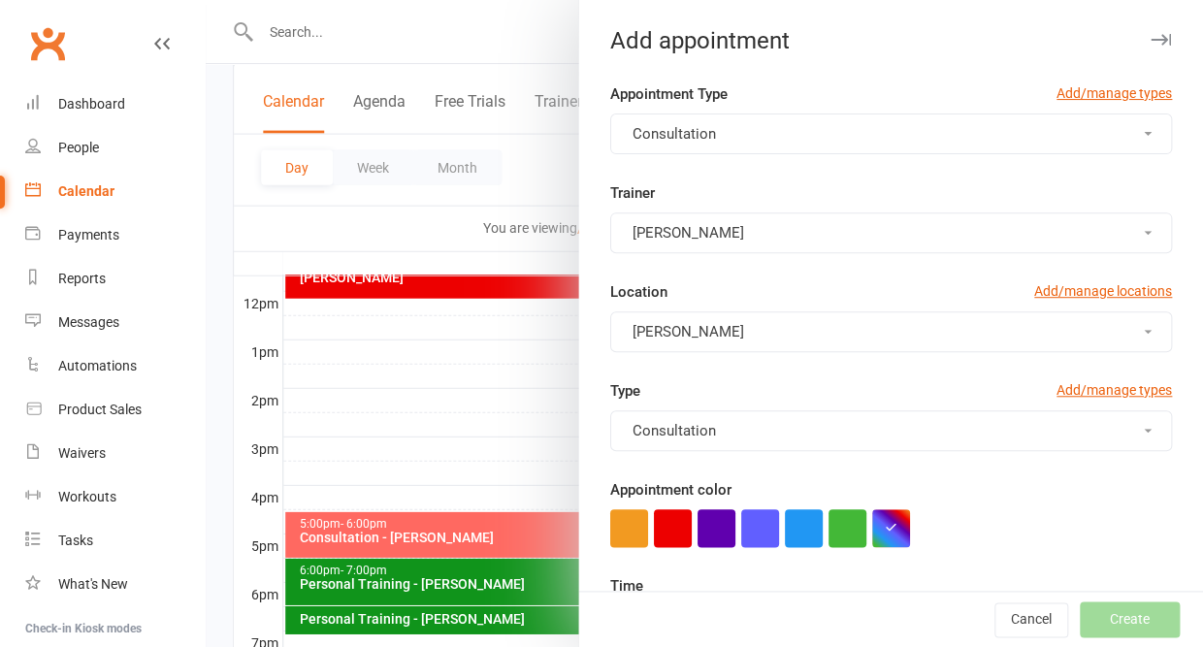
click at [703, 212] on button "[PERSON_NAME]" at bounding box center [891, 232] width 562 height 41
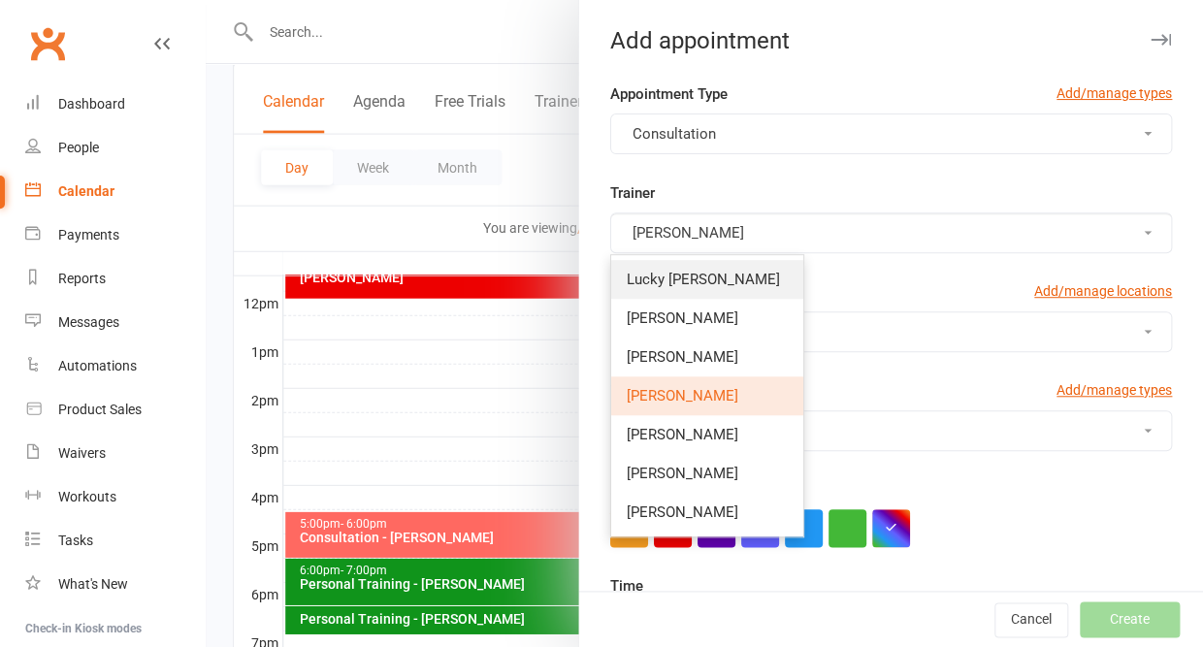
click at [685, 271] on span "Lucky [PERSON_NAME]" at bounding box center [703, 279] width 153 height 17
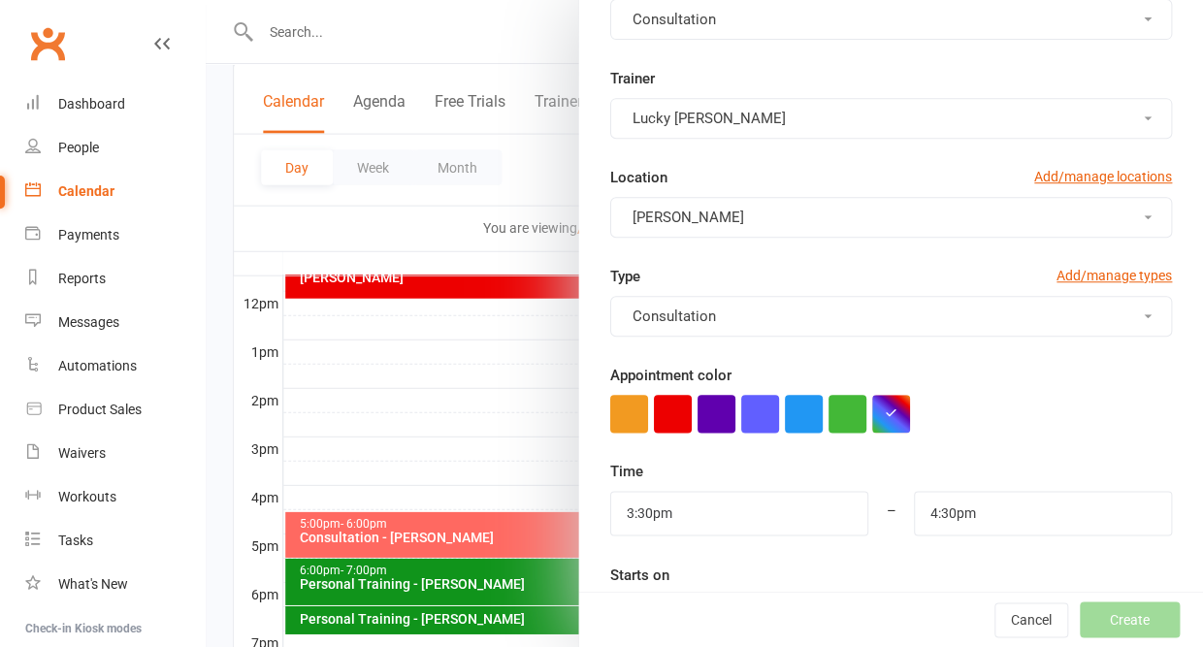
scroll to position [145, 0]
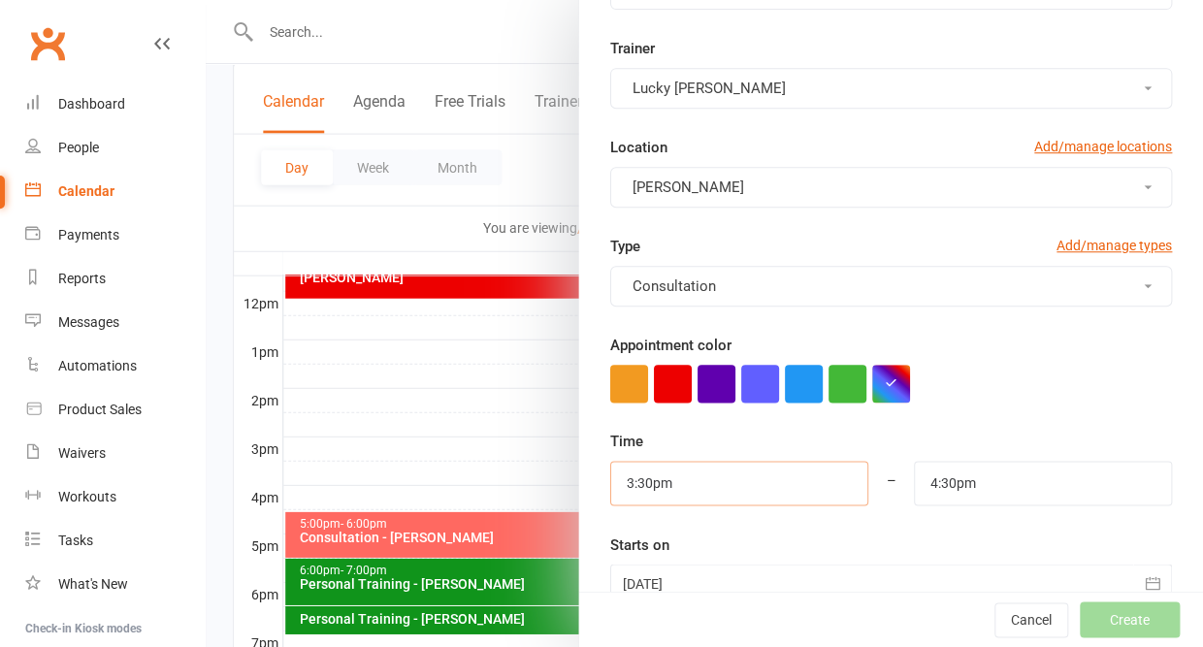
click at [696, 473] on input "3:30pm" at bounding box center [739, 483] width 258 height 45
type input "3:00pm"
type input "4:00pm"
click at [664, 583] on li "3:00pm" at bounding box center [657, 597] width 93 height 29
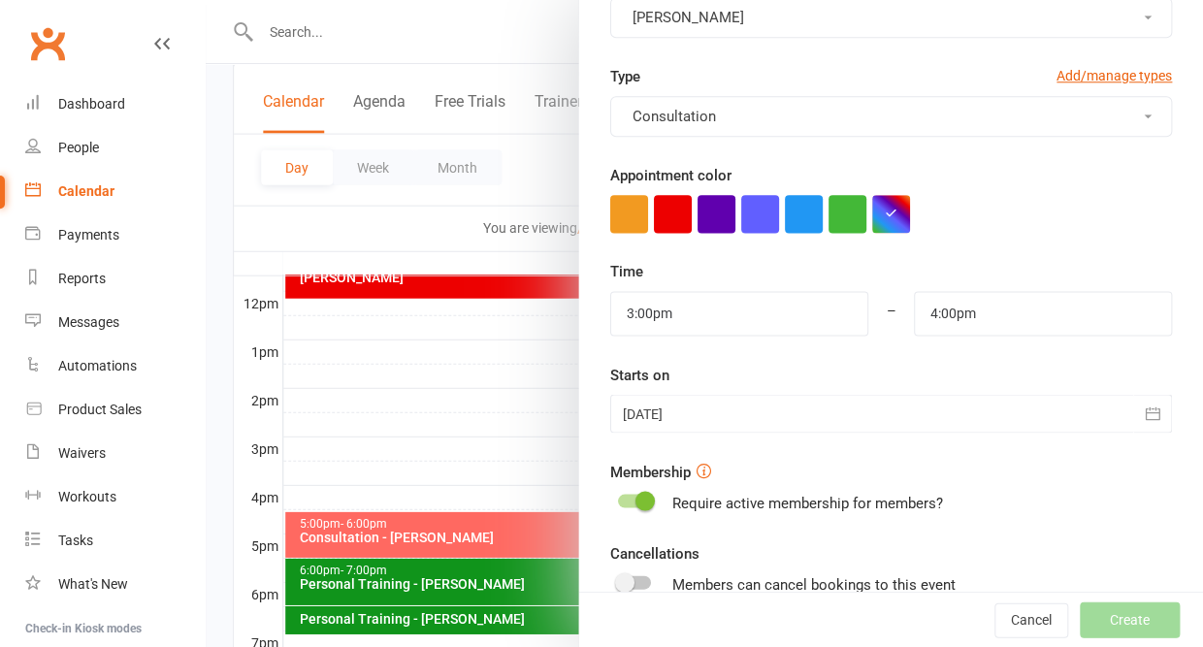
click at [635, 491] on span at bounding box center [644, 500] width 19 height 19
click at [618, 498] on input "checkbox" at bounding box center [618, 498] width 0 height 0
checkbox input "true"
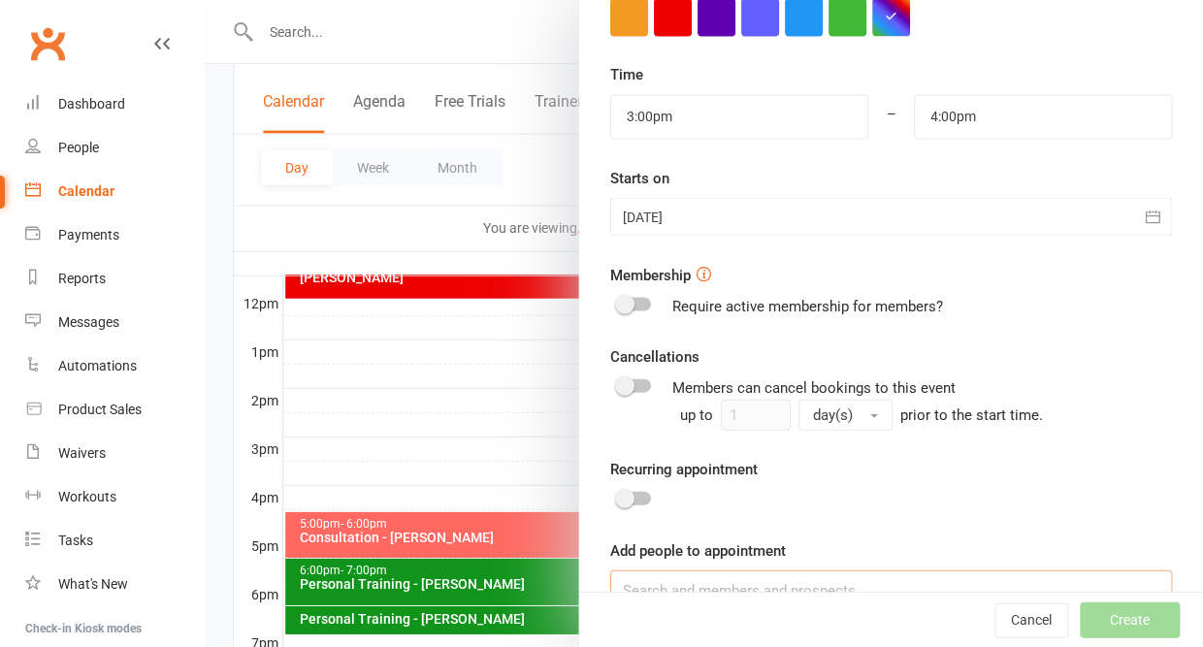
click at [637, 578] on input at bounding box center [891, 589] width 562 height 41
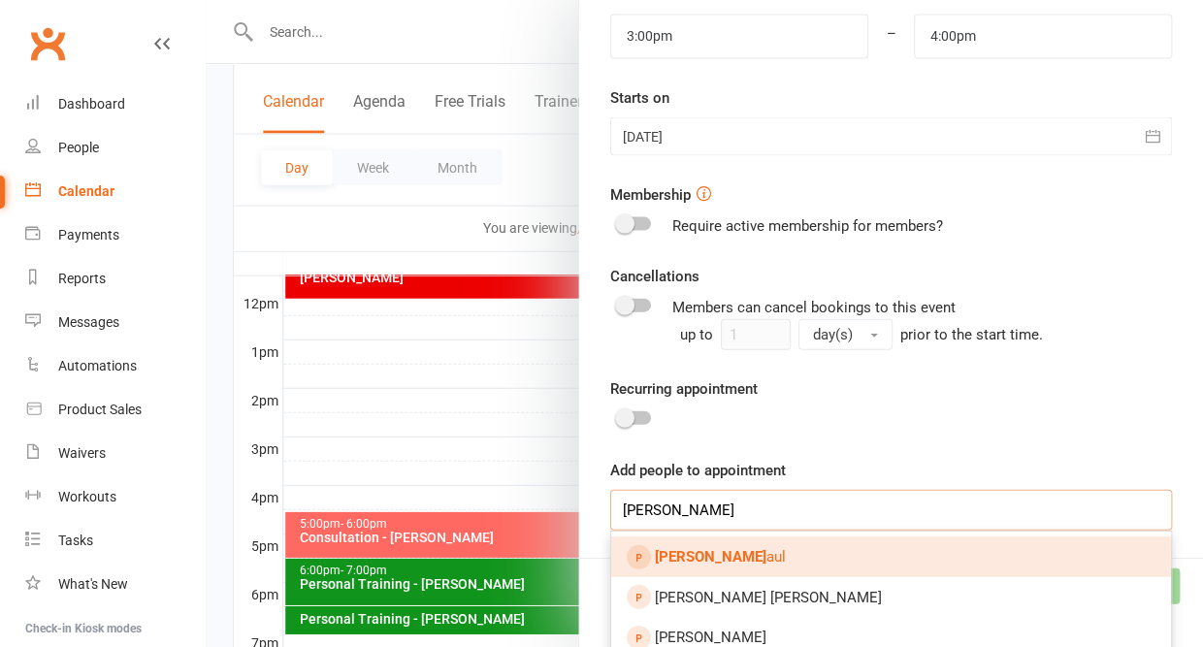
type input "jean p"
click at [664, 552] on strong "Jean P" at bounding box center [711, 555] width 112 height 17
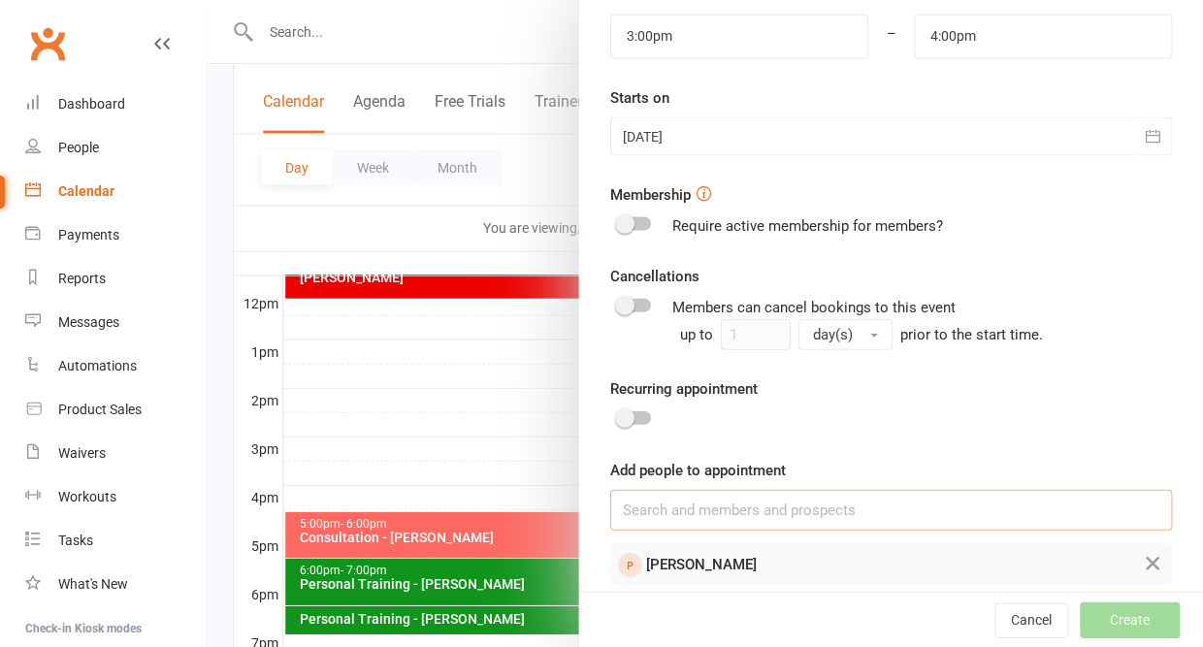
scroll to position [577, 0]
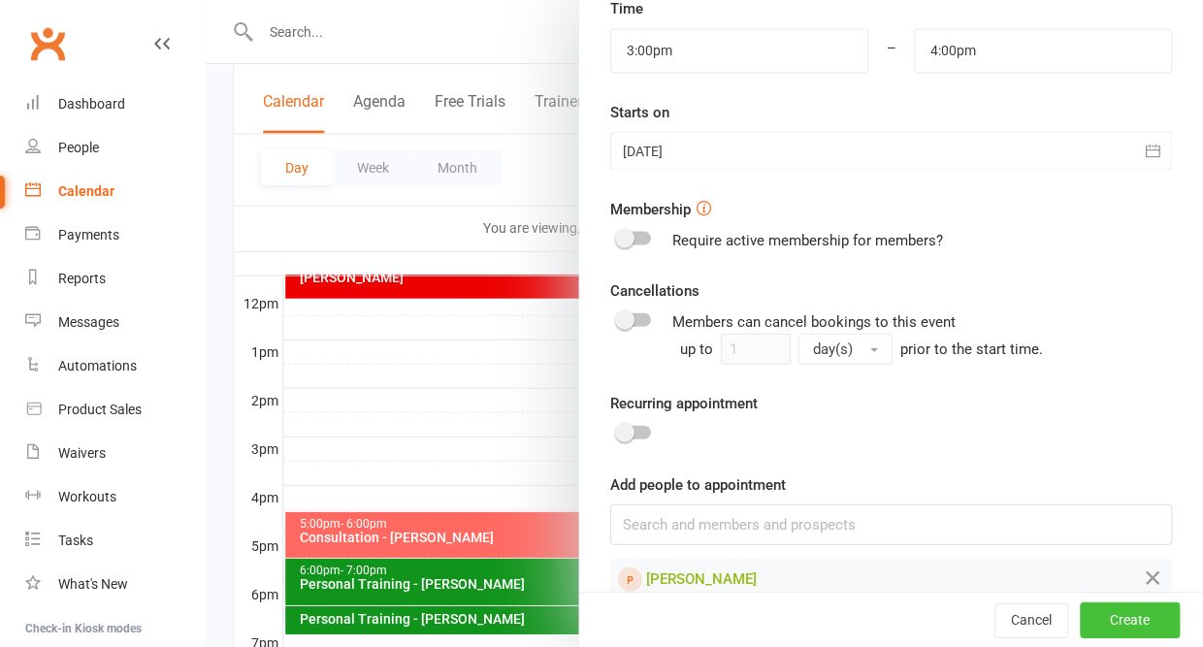
click at [1108, 632] on button "Create" at bounding box center [1130, 619] width 100 height 35
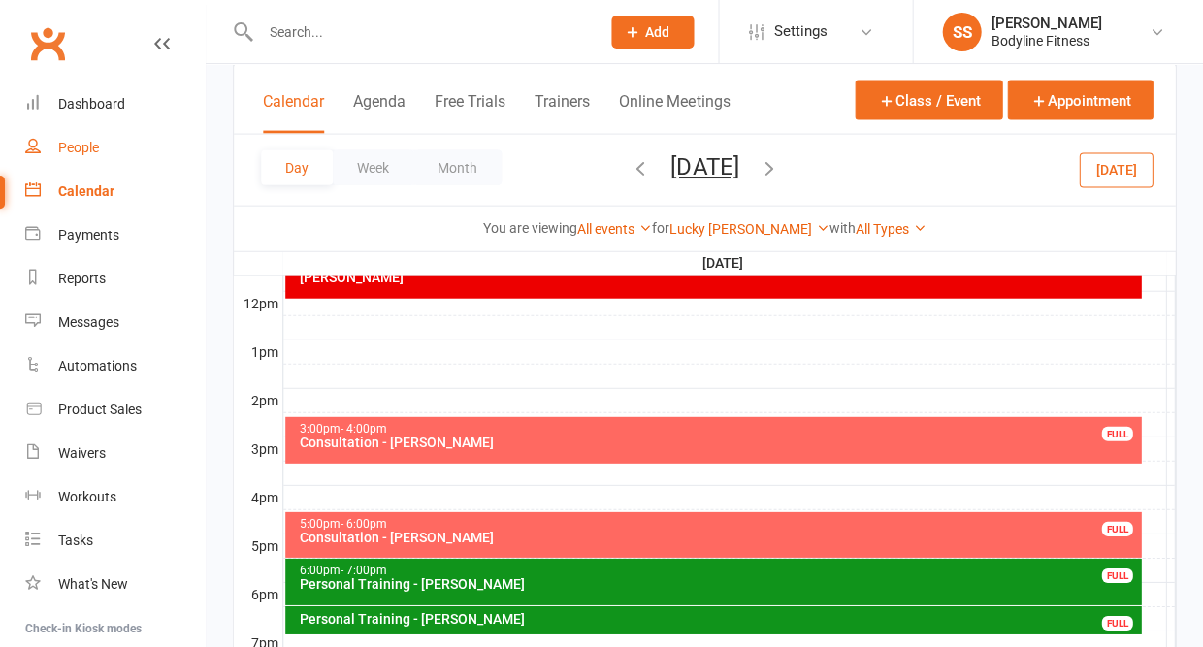
click at [69, 144] on div "People" at bounding box center [78, 148] width 41 height 16
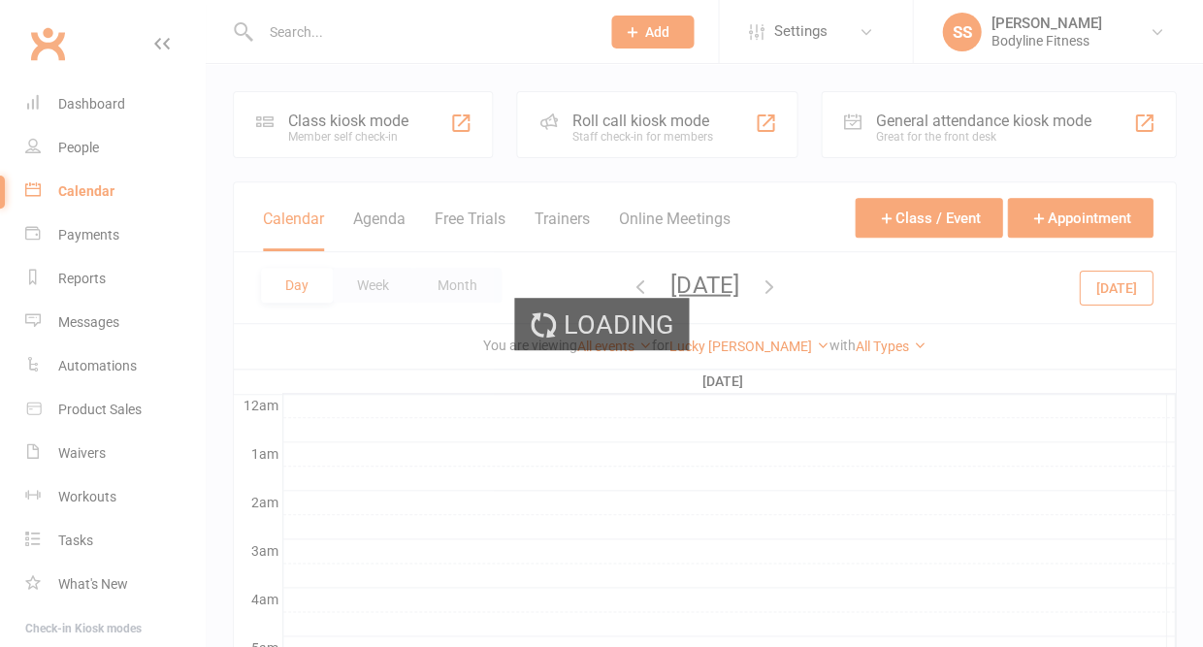
select select "50"
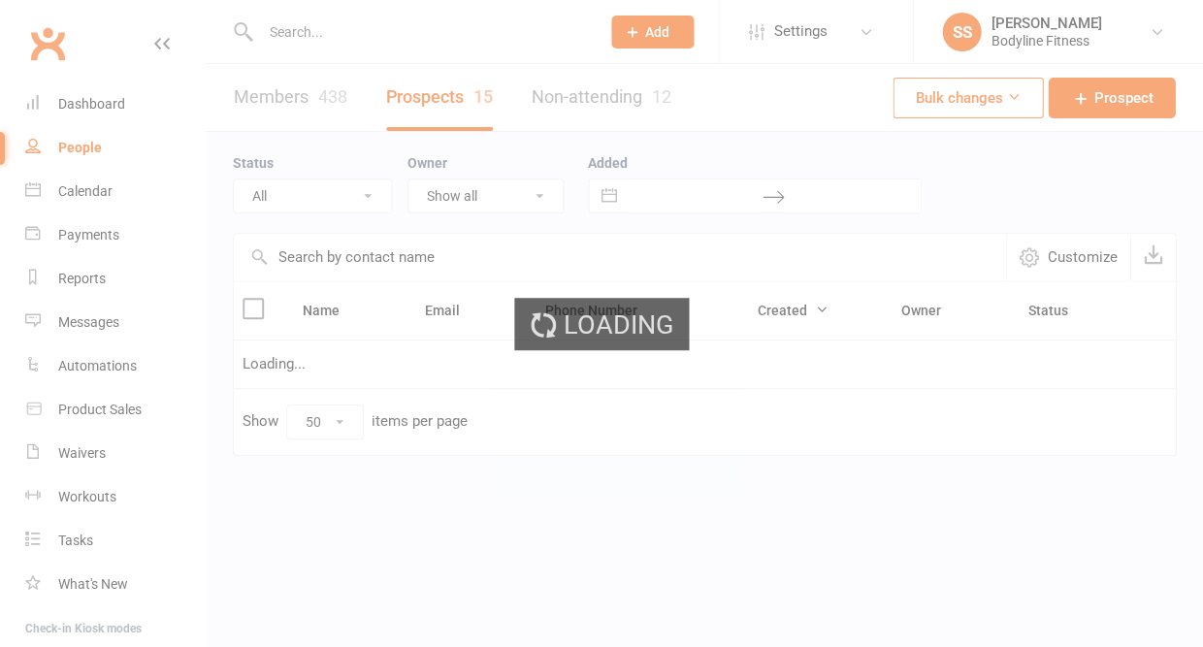
select select "New Lead"
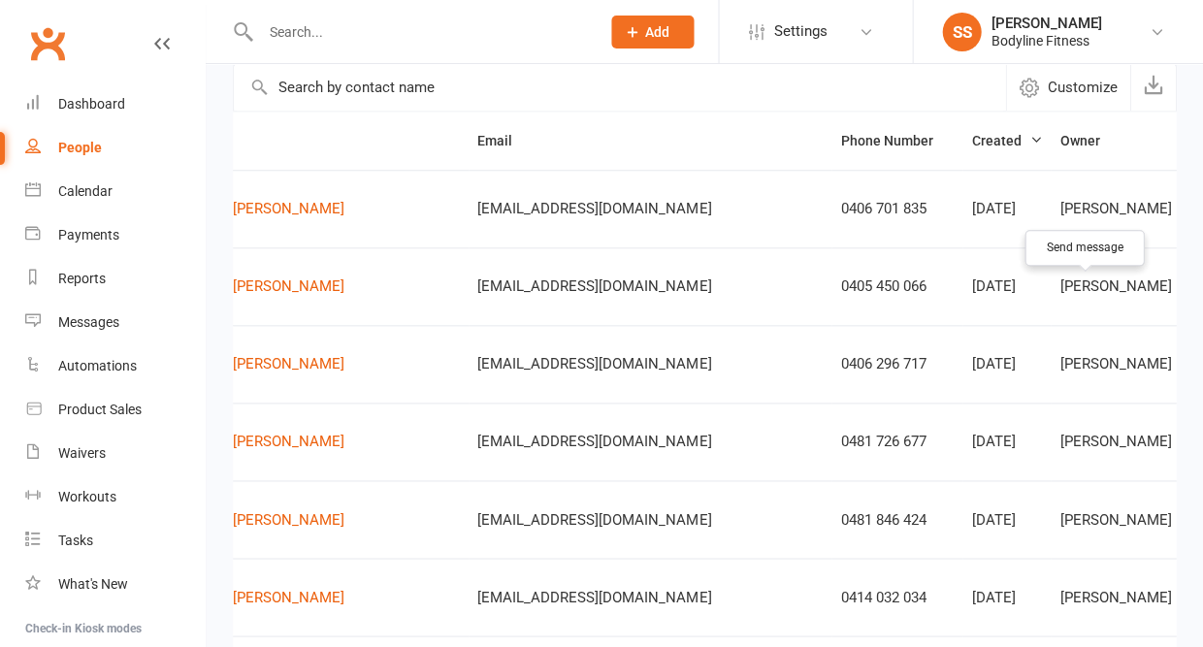
scroll to position [0, 106]
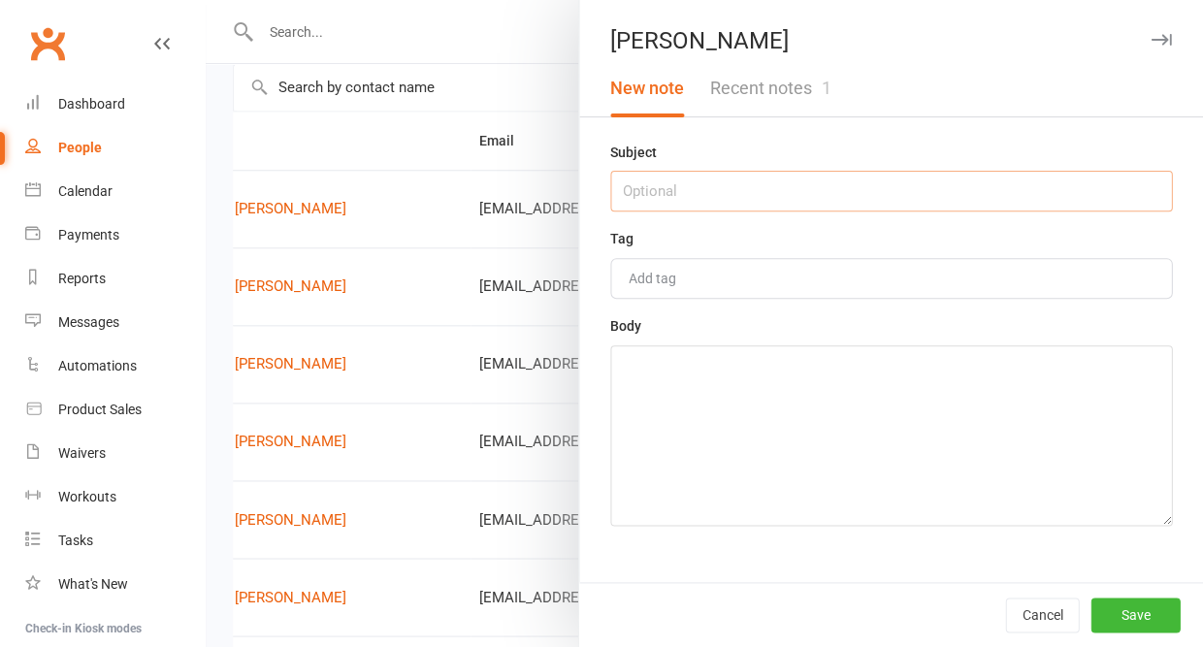
click at [827, 191] on input "text" at bounding box center [891, 191] width 562 height 41
type input "consult 12th august at 3pm"
click at [804, 458] on textarea at bounding box center [891, 435] width 562 height 180
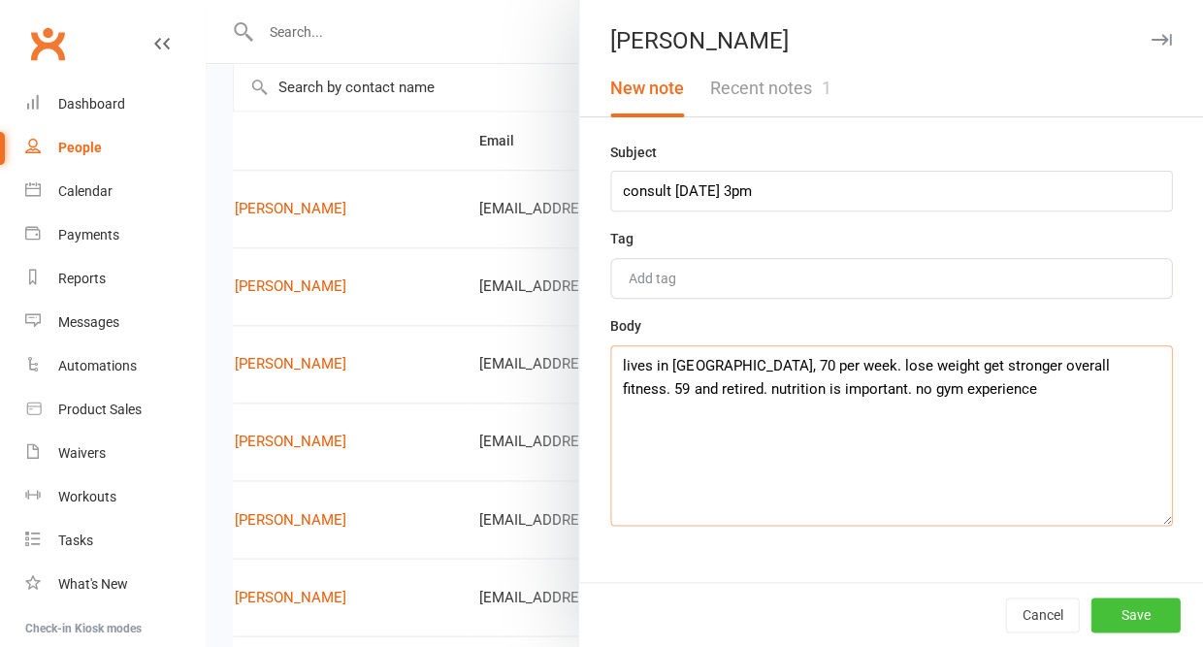
type textarea "lives in haberfield, 70 per week. lose weight get stronger overall fitness. 59 …"
click at [1137, 606] on button "Save" at bounding box center [1134, 615] width 89 height 35
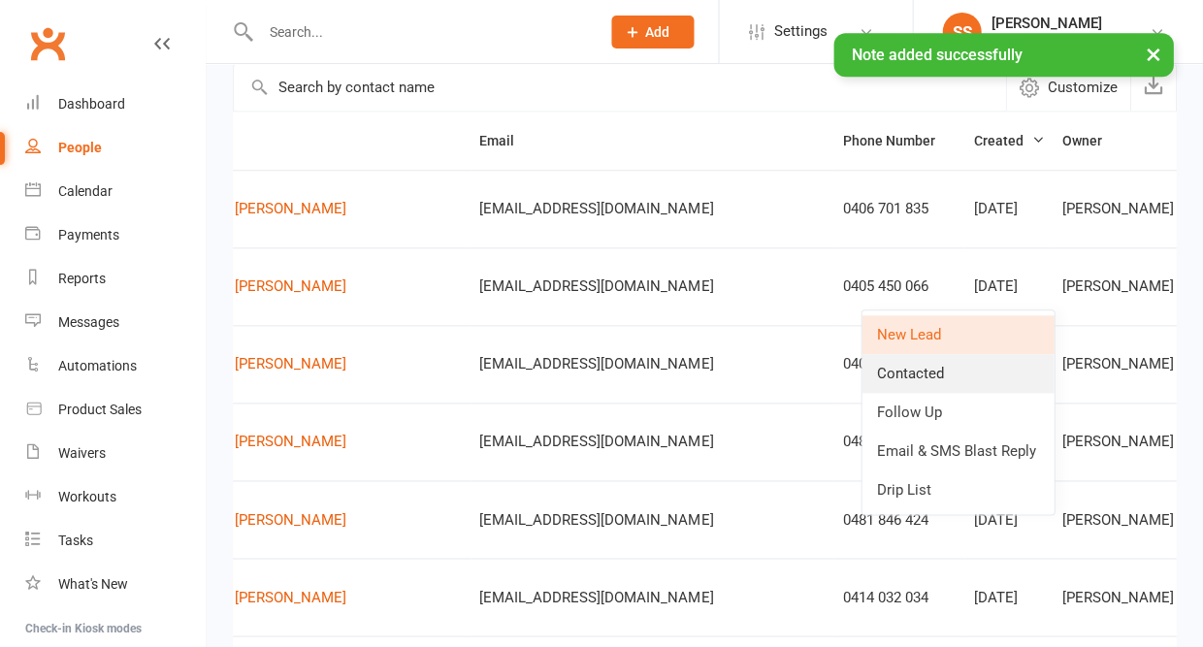
click at [918, 378] on link "Contacted" at bounding box center [957, 373] width 192 height 39
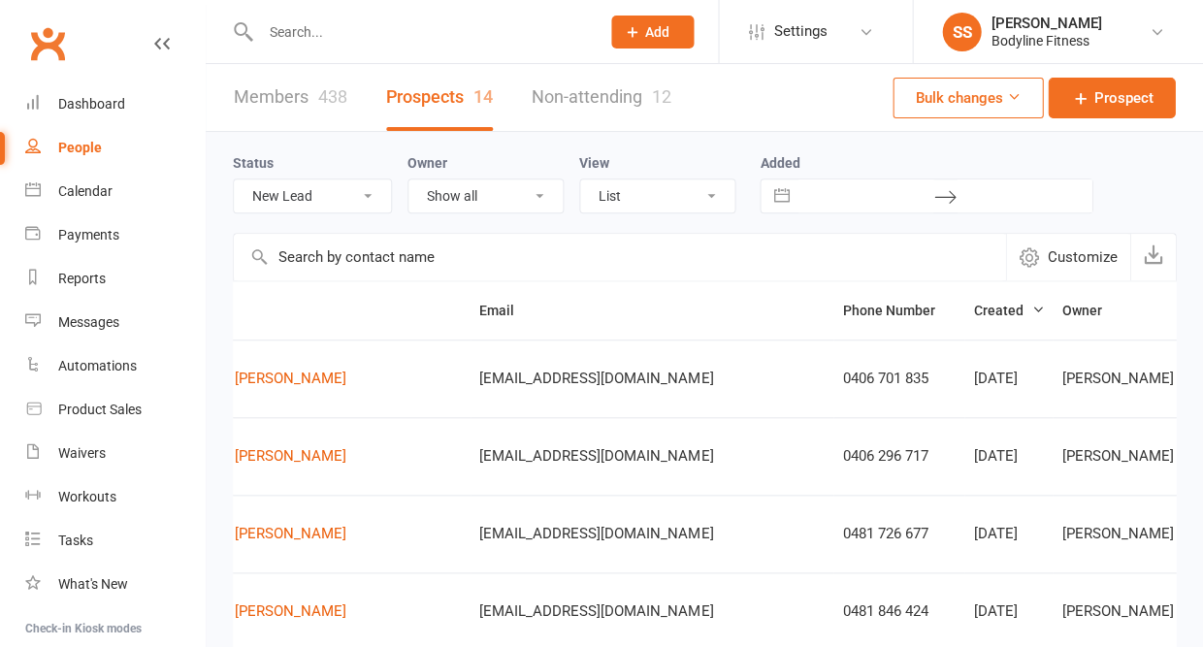
scroll to position [0, 0]
click at [79, 183] on div "Calendar" at bounding box center [85, 191] width 54 height 16
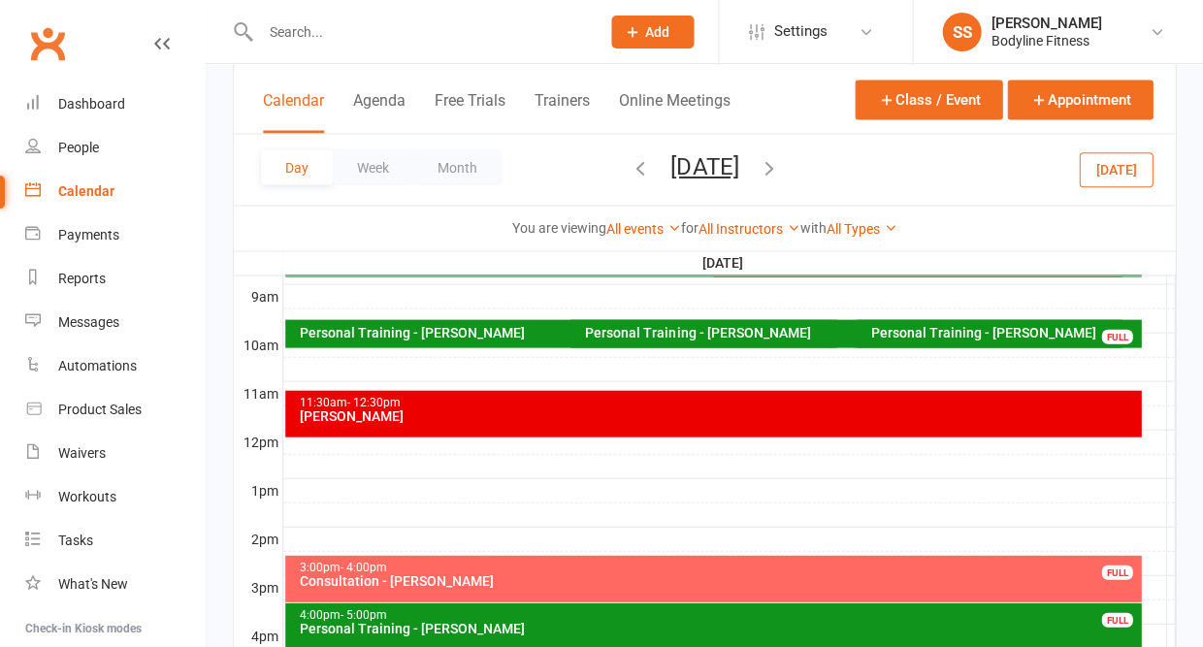
scroll to position [314, 0]
